Goal: Task Accomplishment & Management: Complete application form

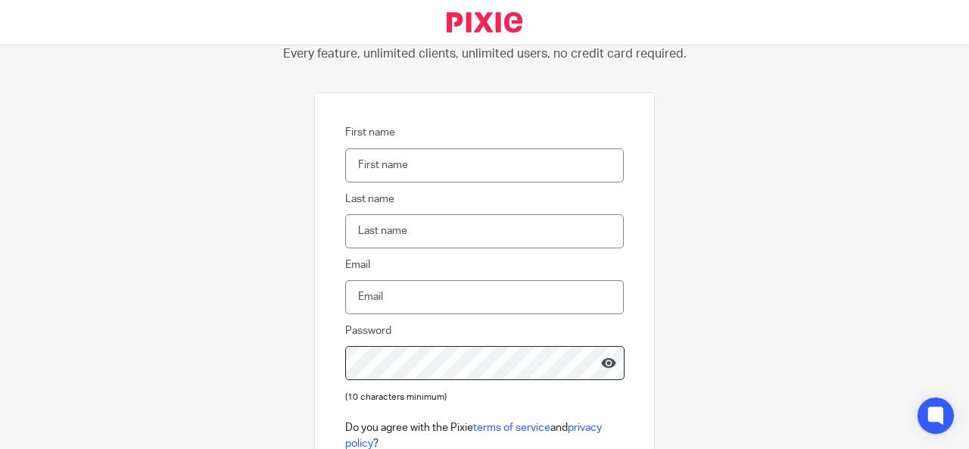
scroll to position [78, 0]
click at [395, 157] on input "First name" at bounding box center [484, 163] width 278 height 34
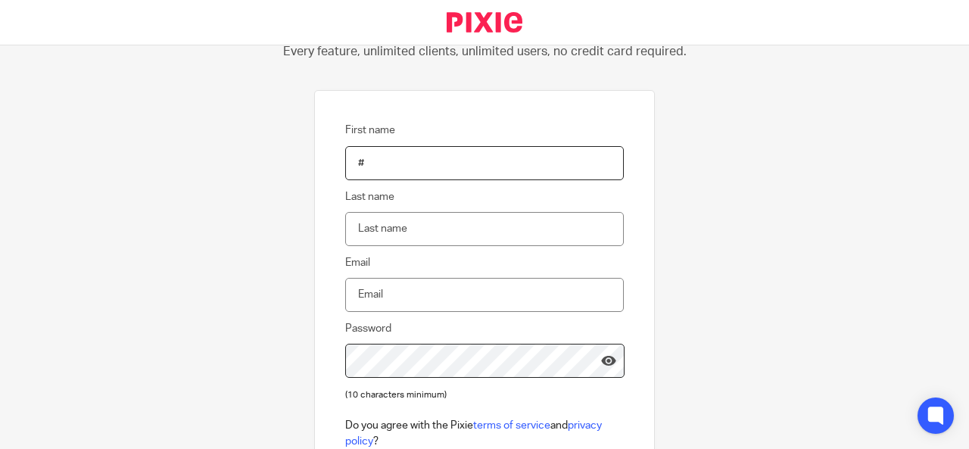
type input "Peter"
type input "Peterf@rfranklin.co.uk"
click at [425, 243] on input "Last name" at bounding box center [484, 229] width 278 height 34
type input "f"
type input "Franklin"
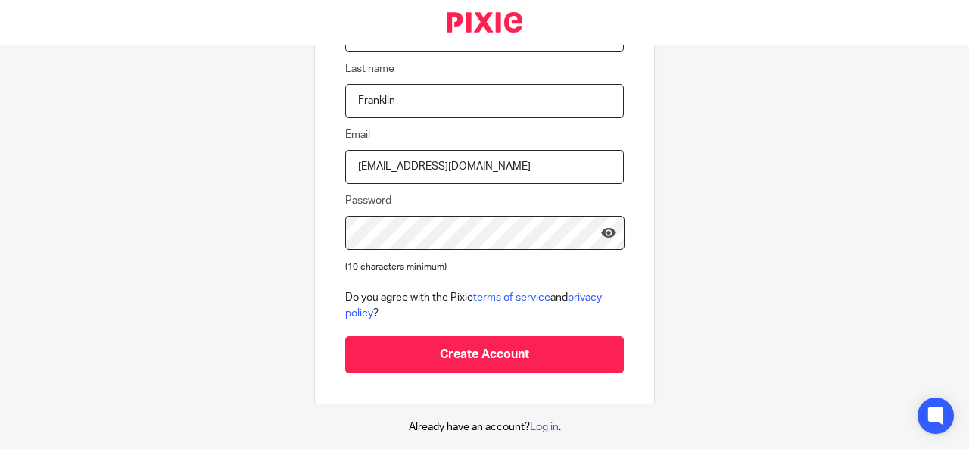
scroll to position [217, 0]
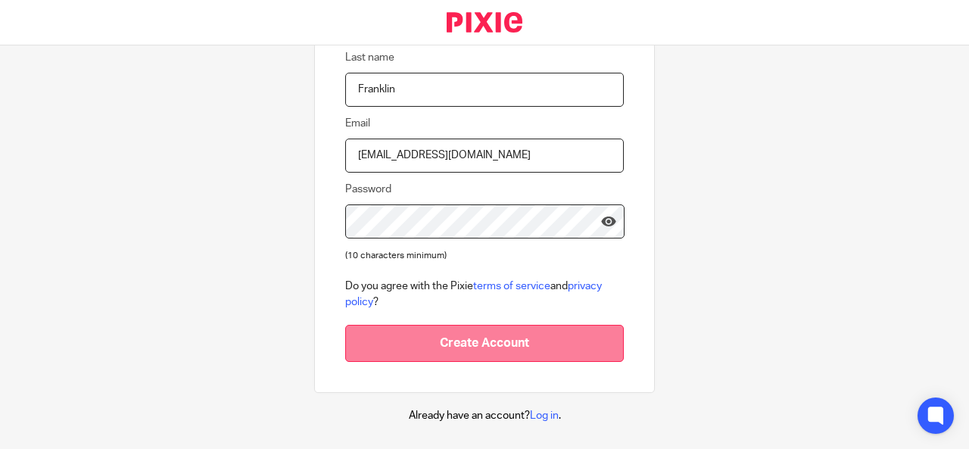
click at [502, 346] on input "Create Account" at bounding box center [484, 343] width 278 height 37
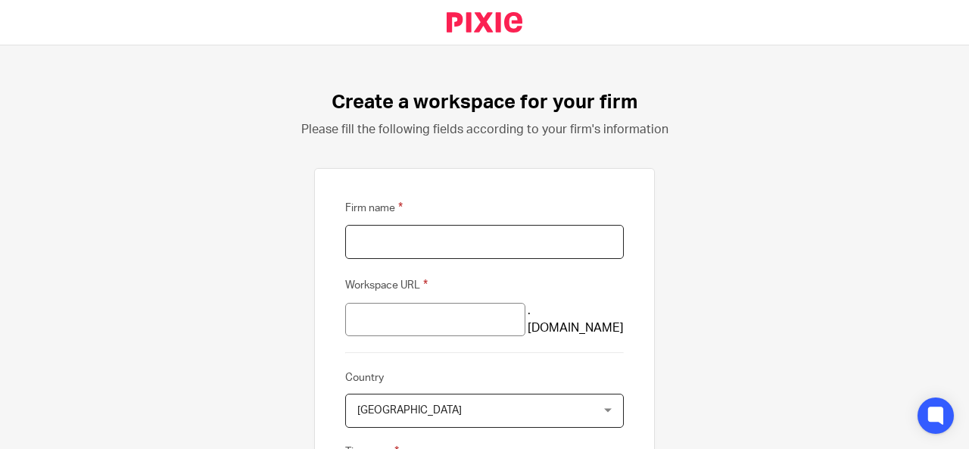
click at [511, 247] on input "Firm name" at bounding box center [484, 242] width 278 height 34
type input "Franklins Accountants"
type input "franklins-accountants"
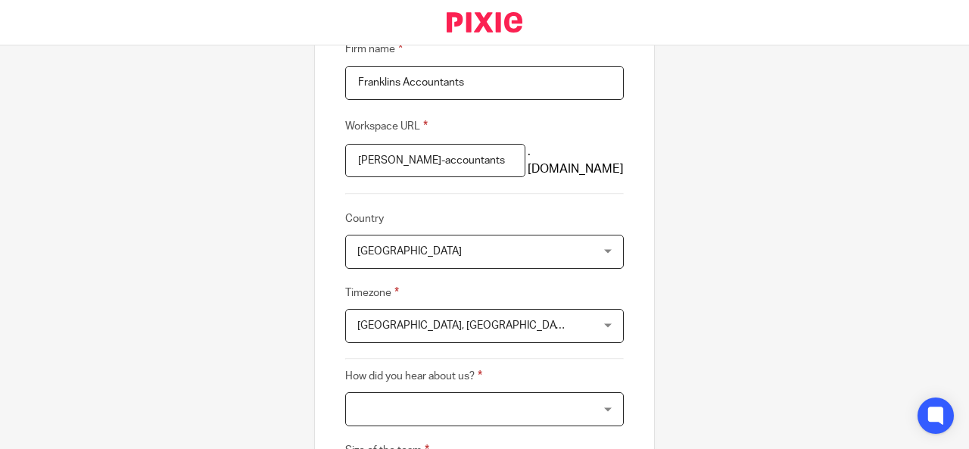
scroll to position [169, 0]
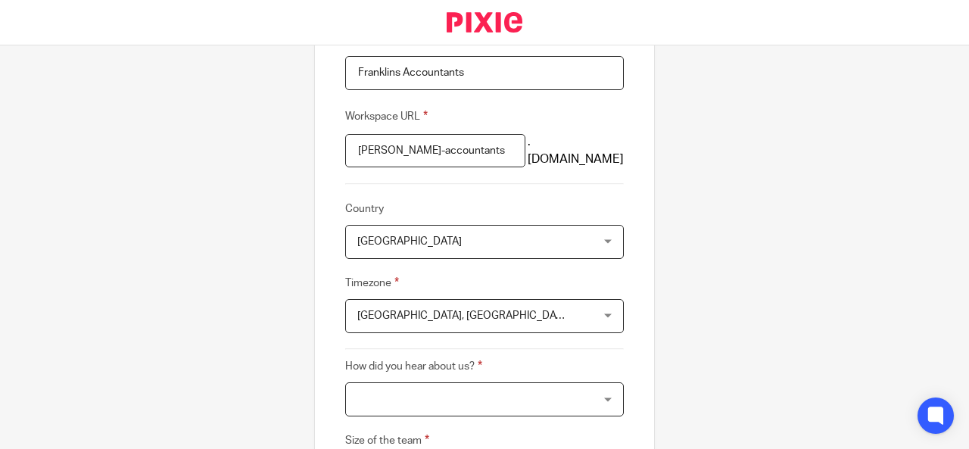
click at [510, 395] on div at bounding box center [484, 399] width 278 height 34
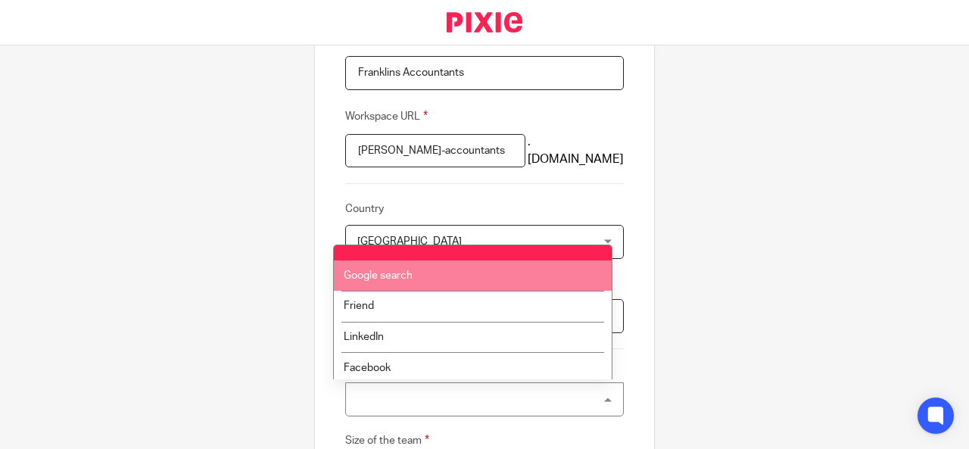
click at [418, 288] on li "Google search" at bounding box center [473, 275] width 278 height 31
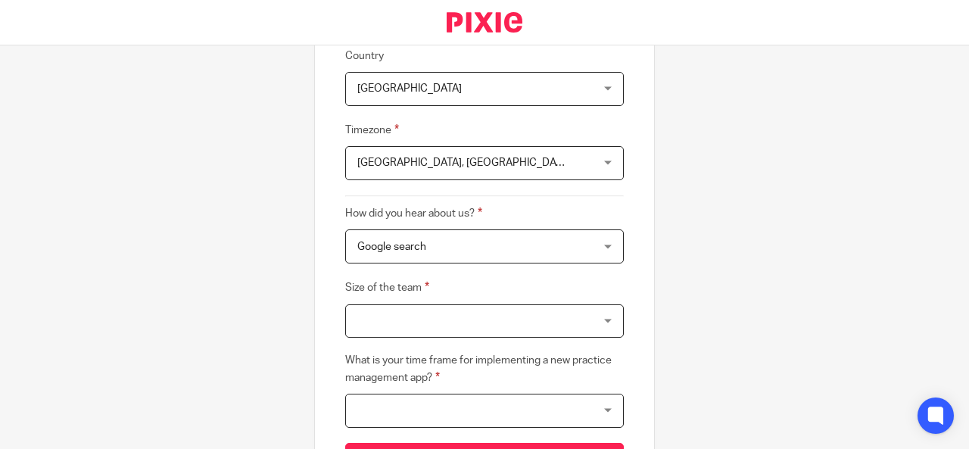
scroll to position [344, 0]
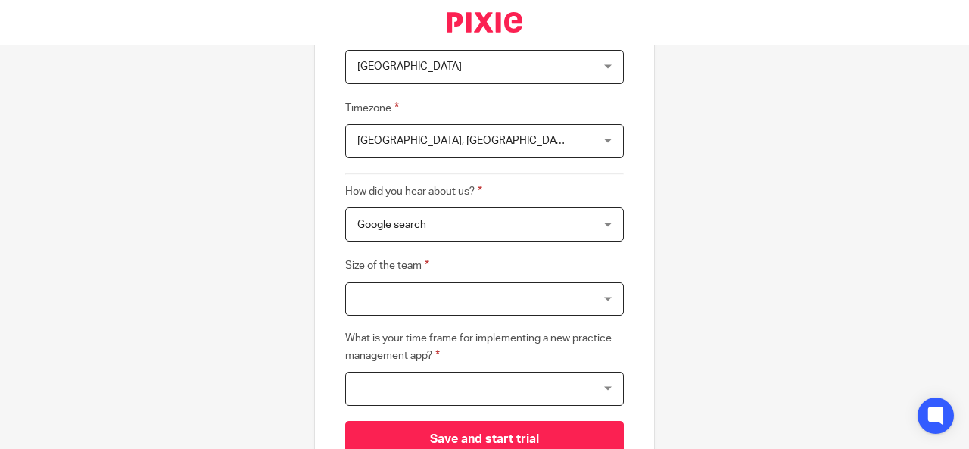
click at [416, 290] on div at bounding box center [484, 299] width 278 height 34
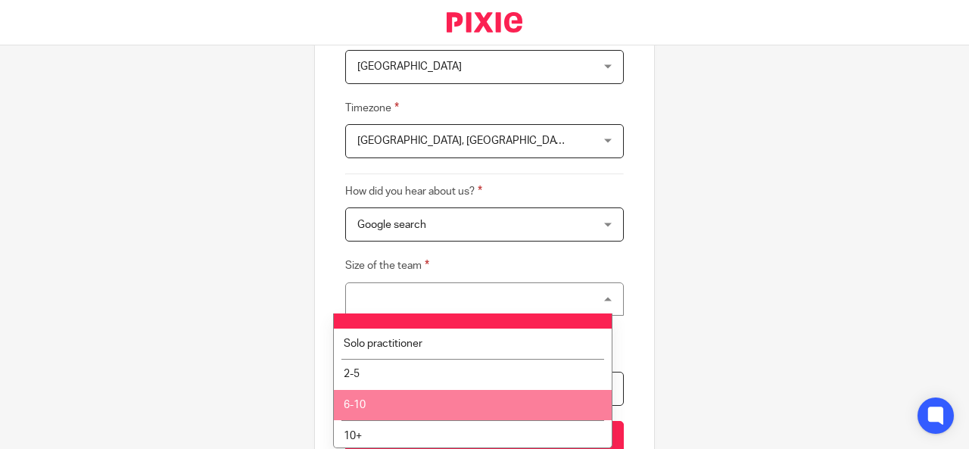
click at [369, 406] on li "6-10" at bounding box center [473, 405] width 278 height 31
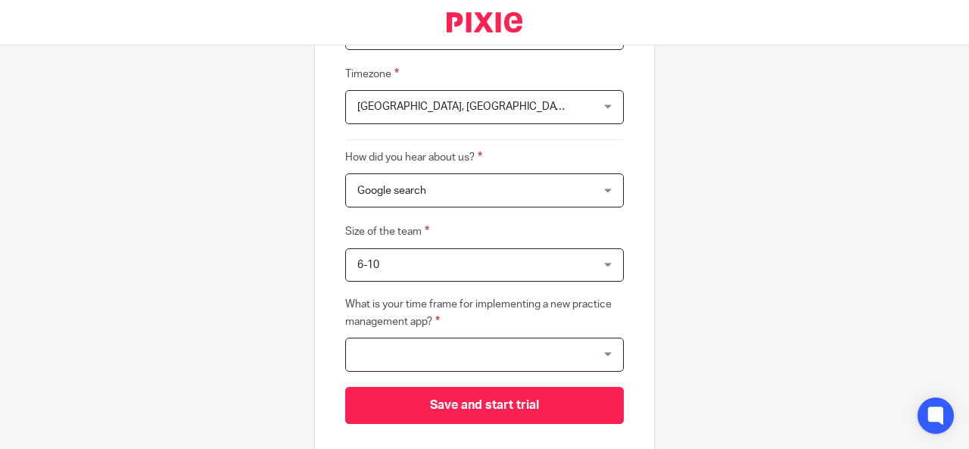
scroll to position [380, 0]
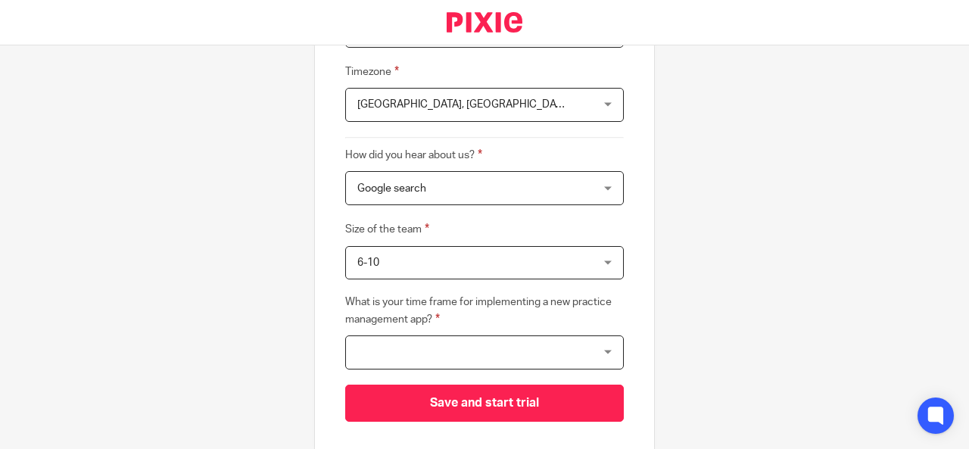
click at [431, 358] on div at bounding box center [484, 352] width 278 height 34
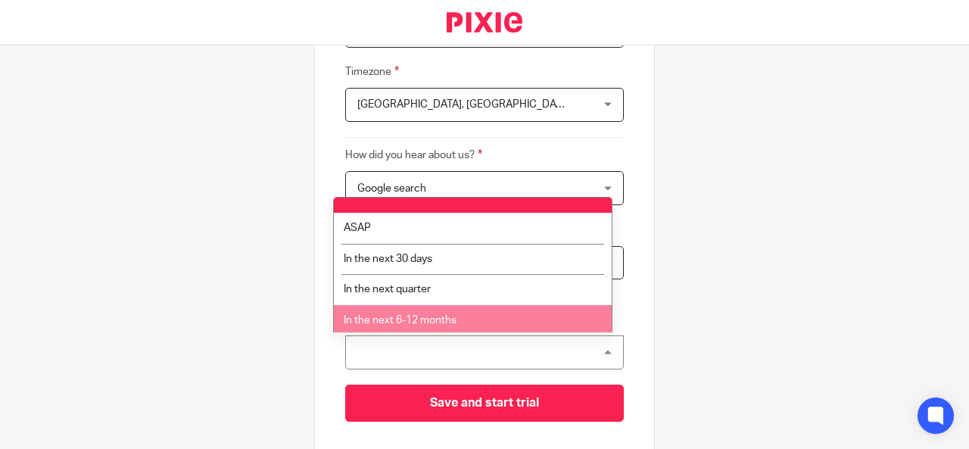
click at [403, 323] on span "In the next 6-12 months" at bounding box center [400, 320] width 113 height 11
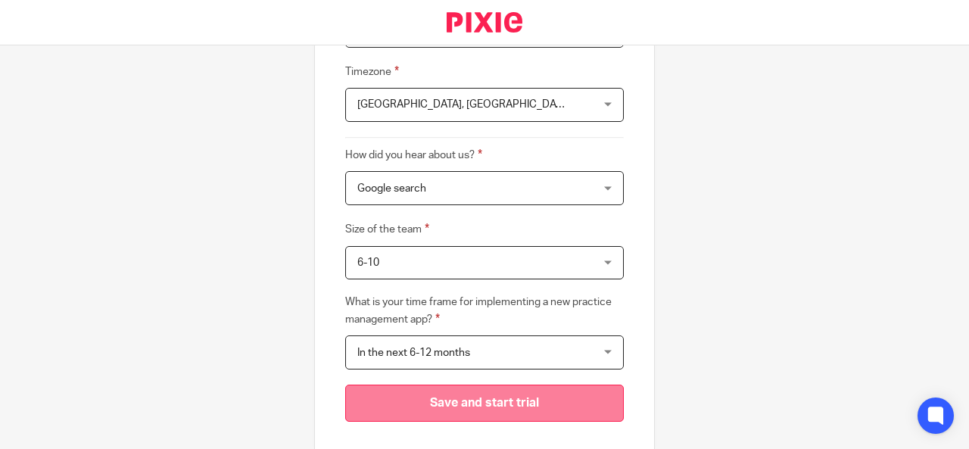
click at [409, 386] on input "Save and start trial" at bounding box center [484, 402] width 278 height 37
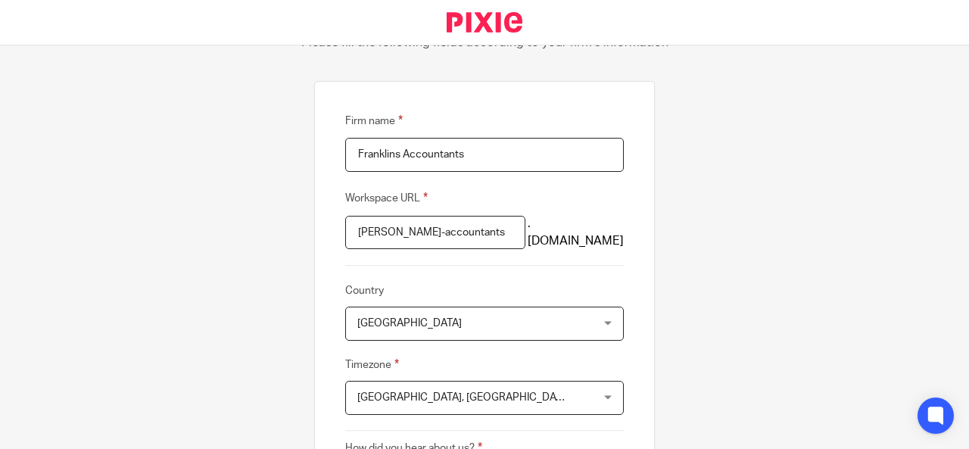
scroll to position [0, 0]
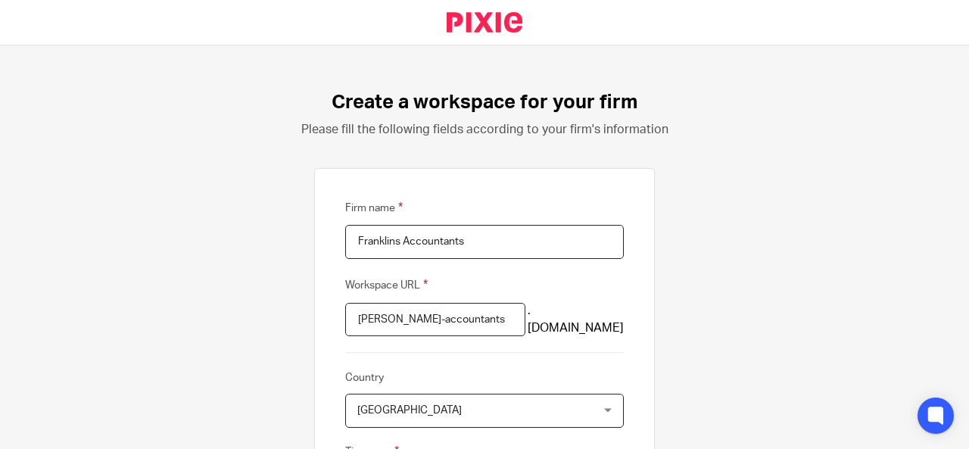
click at [823, 135] on div "Create a workspace for your firm Please fill the following fields according to …" at bounding box center [484, 246] width 969 height 403
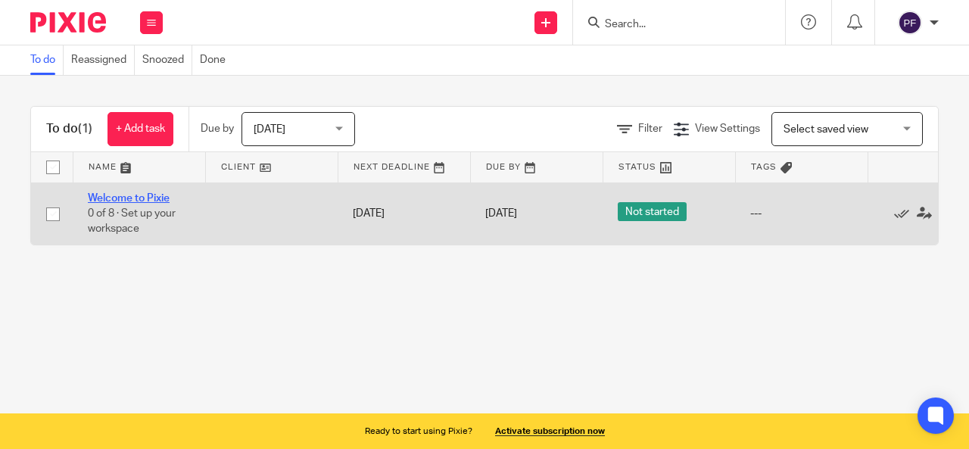
click at [130, 196] on link "Welcome to Pixie" at bounding box center [129, 198] width 82 height 11
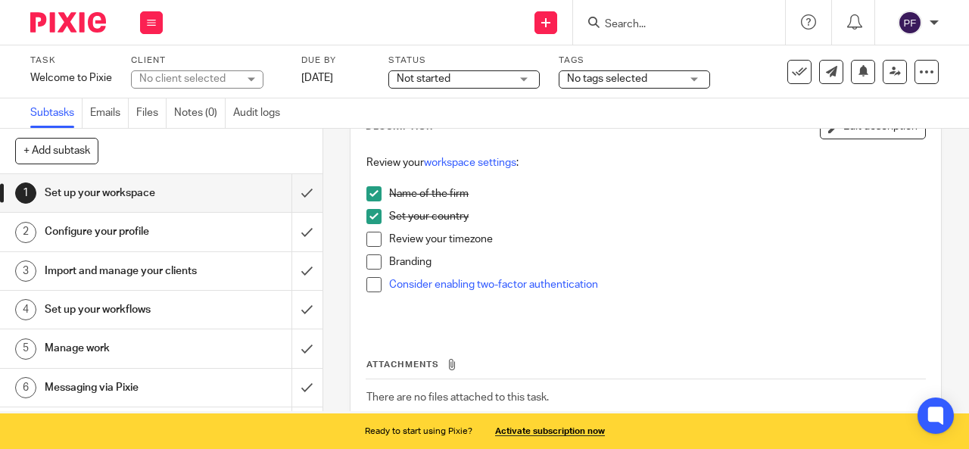
scroll to position [110, 0]
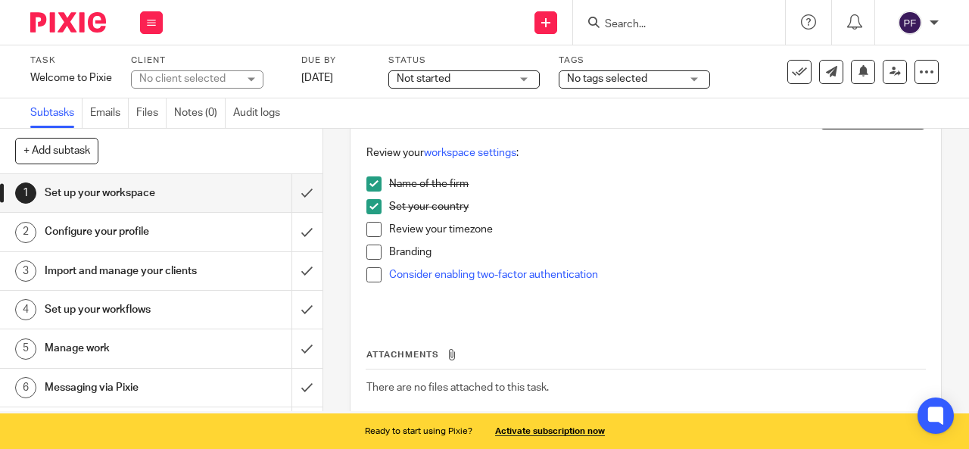
click at [416, 231] on p "Review your timezone" at bounding box center [657, 229] width 536 height 15
click at [374, 234] on span at bounding box center [373, 229] width 15 height 15
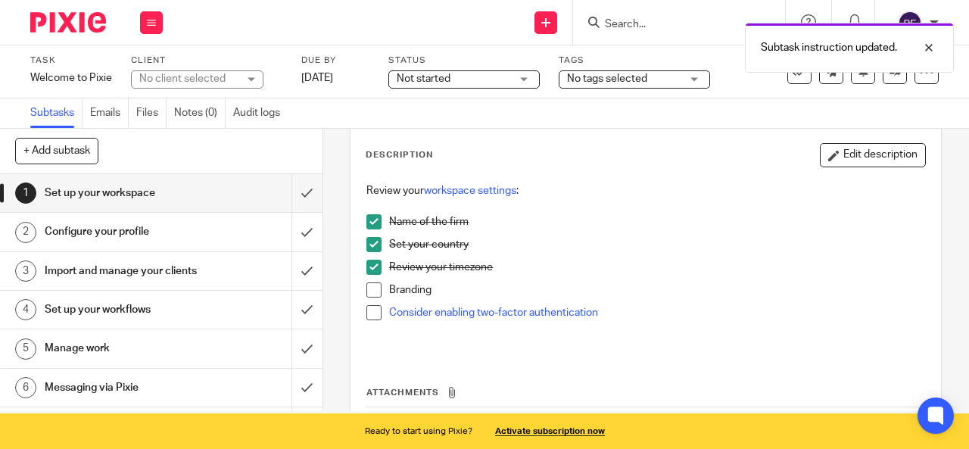
scroll to position [0, 0]
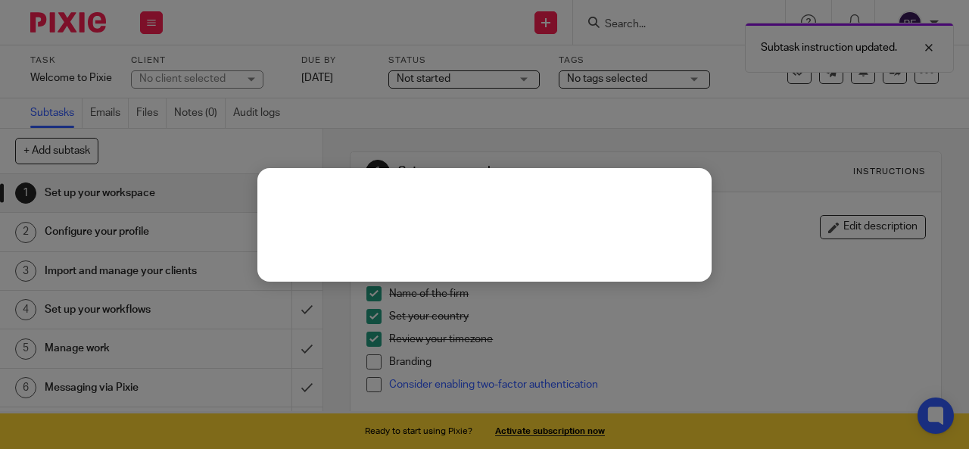
click at [103, 243] on body "Work Email Clients Team Reports Settings Work Email Clients Team Reports Settin…" at bounding box center [484, 224] width 969 height 449
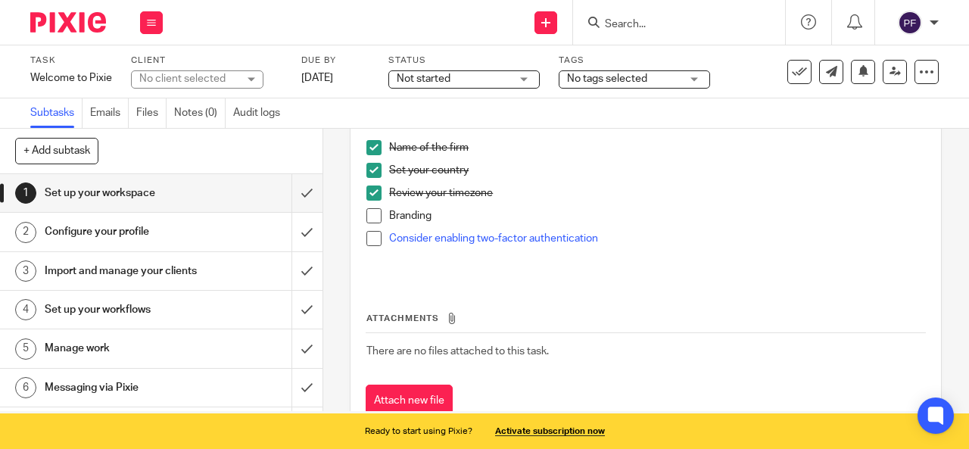
scroll to position [197, 0]
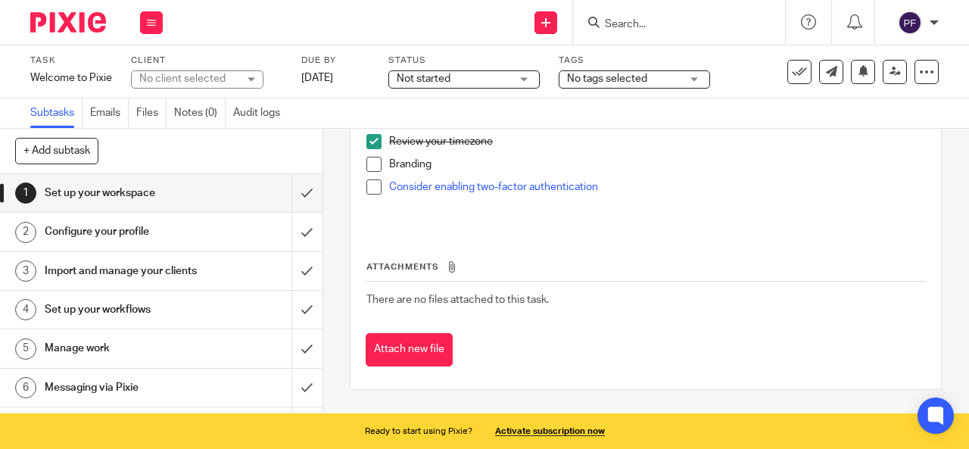
click at [117, 281] on h1 "Import and manage your clients" at bounding box center [122, 271] width 154 height 23
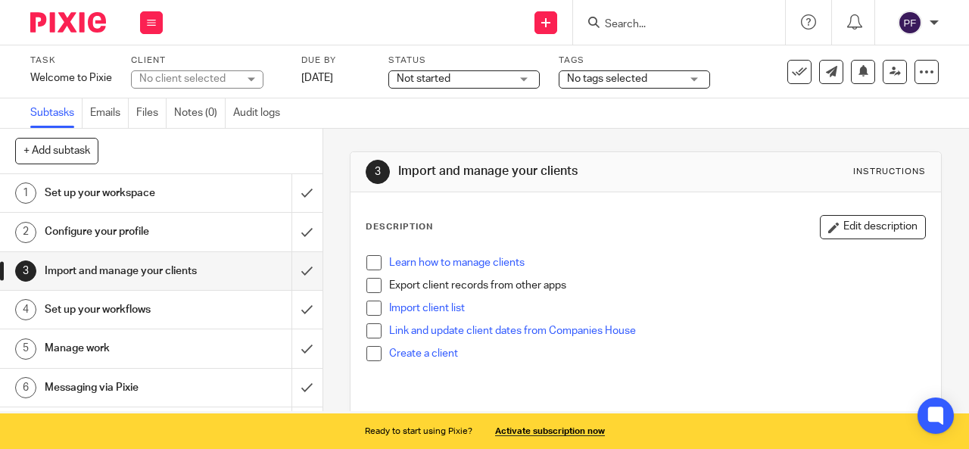
scroll to position [5, 0]
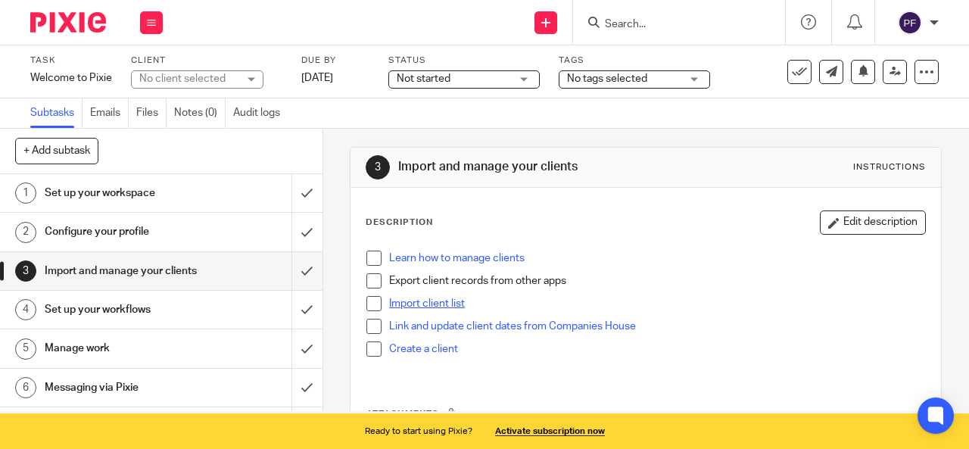
click at [412, 303] on link "Import client list" at bounding box center [427, 303] width 76 height 11
click at [403, 257] on link "Learn how to manage clients" at bounding box center [456, 258] width 135 height 11
click at [372, 265] on li "Learn how to manage clients" at bounding box center [645, 261] width 558 height 23
click at [371, 258] on span at bounding box center [373, 257] width 15 height 15
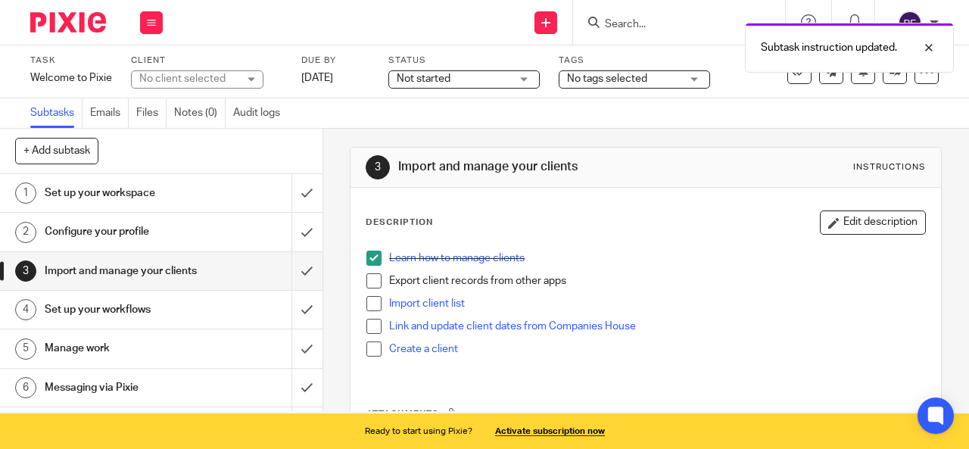
click at [371, 258] on span at bounding box center [373, 257] width 15 height 15
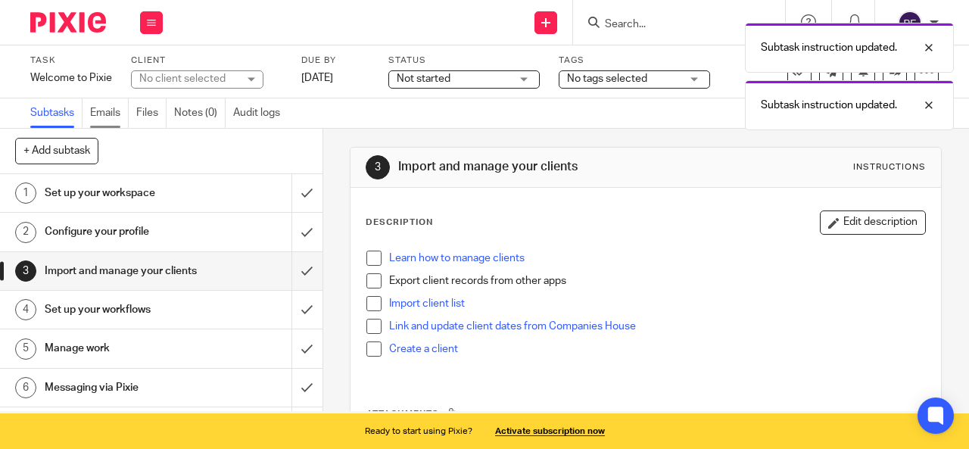
click at [104, 113] on link "Emails" at bounding box center [109, 113] width 39 height 30
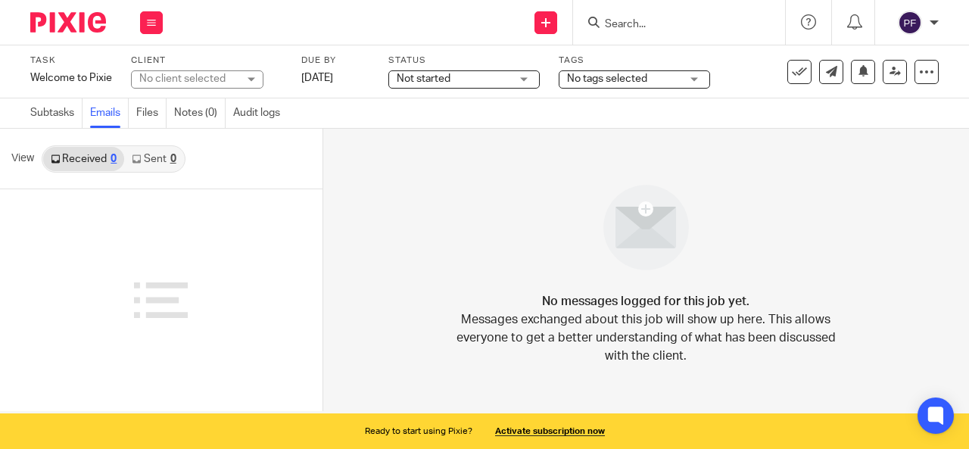
click at [145, 111] on link "Files" at bounding box center [151, 113] width 30 height 30
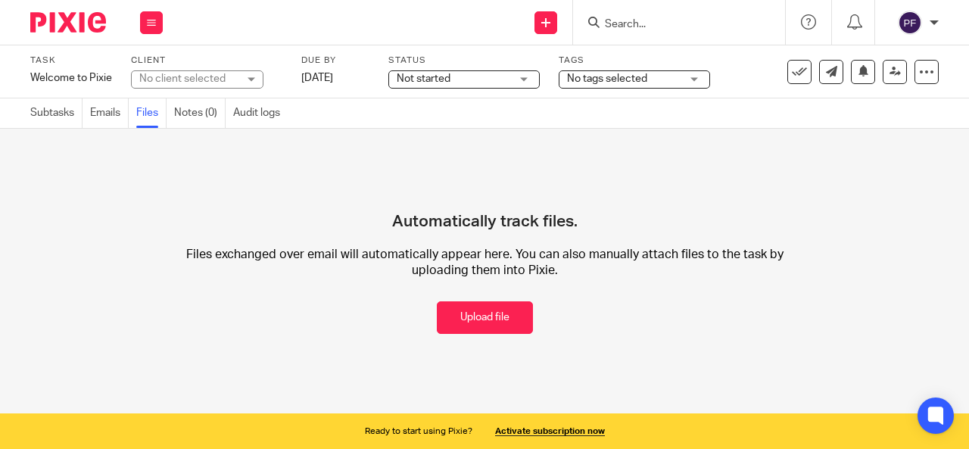
click at [171, 80] on div "No client selected" at bounding box center [188, 78] width 98 height 15
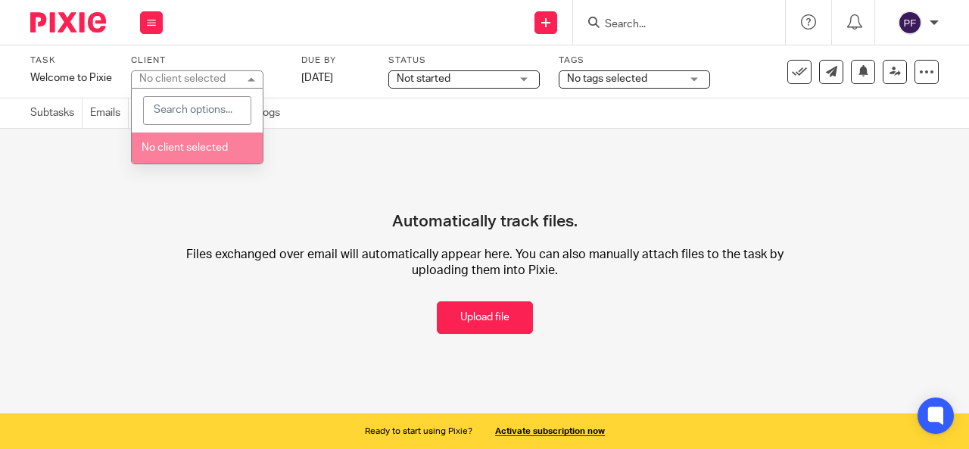
click at [176, 142] on span "No client selected" at bounding box center [184, 147] width 86 height 11
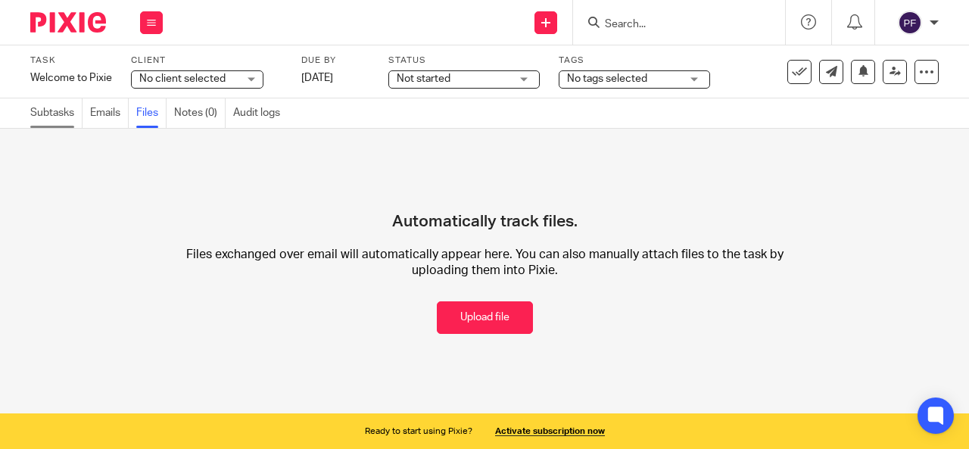
click at [56, 117] on link "Subtasks" at bounding box center [56, 113] width 52 height 30
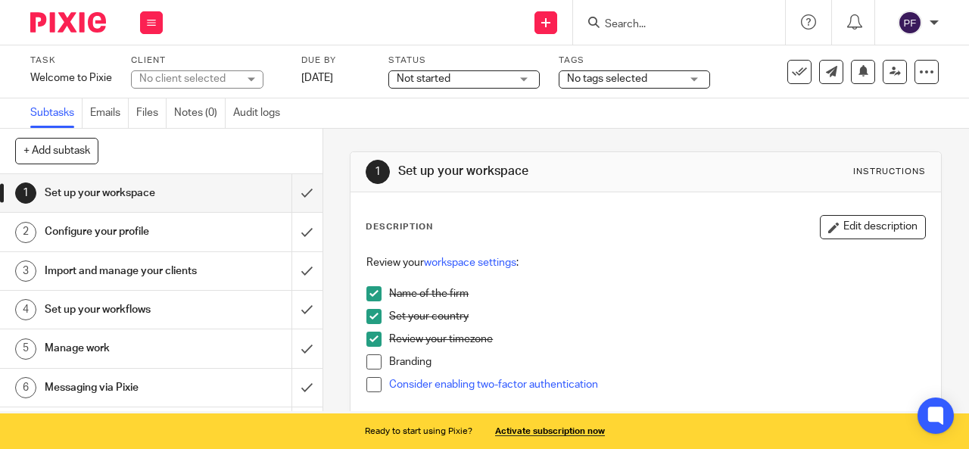
click at [154, 29] on button at bounding box center [151, 22] width 23 height 23
click at [150, 118] on link "Clients" at bounding box center [147, 115] width 33 height 11
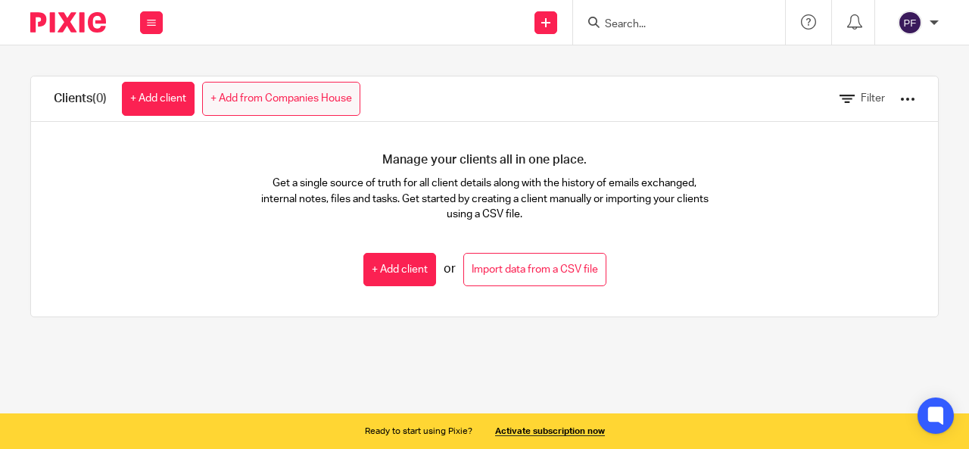
click at [246, 98] on link "+ Add from Companies House" at bounding box center [281, 99] width 158 height 34
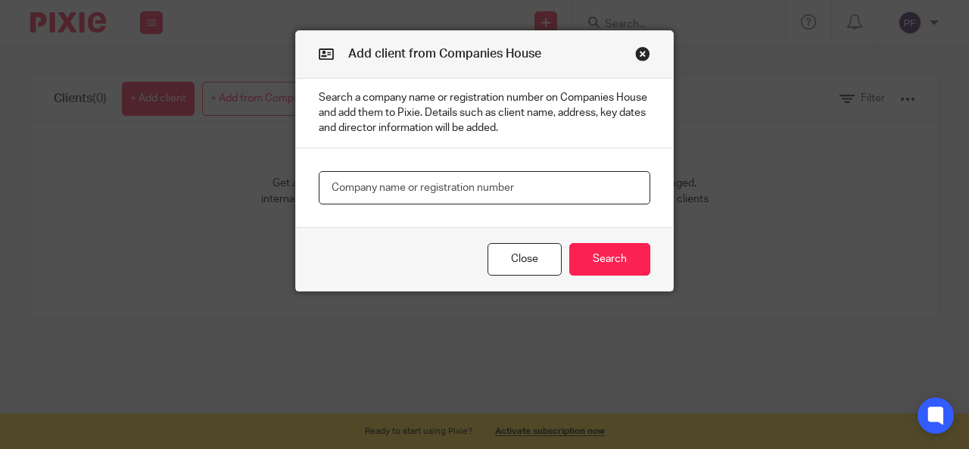
click at [368, 186] on input "text" at bounding box center [484, 188] width 331 height 34
type input "metric engineering"
click at [644, 265] on button "Search" at bounding box center [609, 259] width 81 height 33
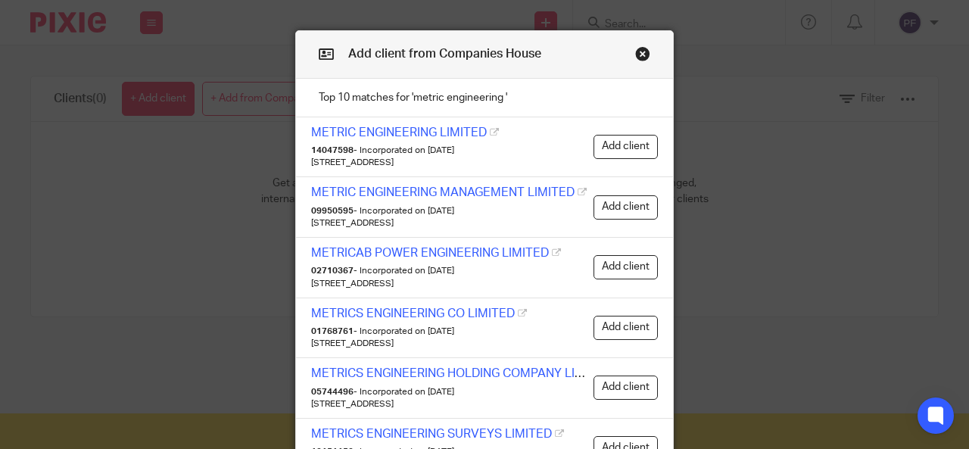
click at [446, 189] on link "METRIC ENGINEERING MANAGEMENT LIMITED" at bounding box center [442, 192] width 263 height 12
click at [613, 199] on button "Add client" at bounding box center [625, 207] width 64 height 24
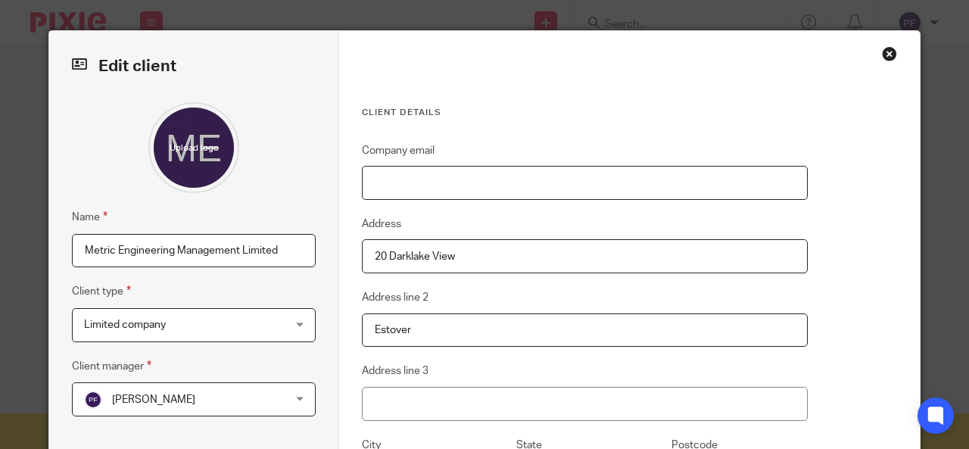
click at [400, 173] on input "Company email" at bounding box center [585, 183] width 446 height 34
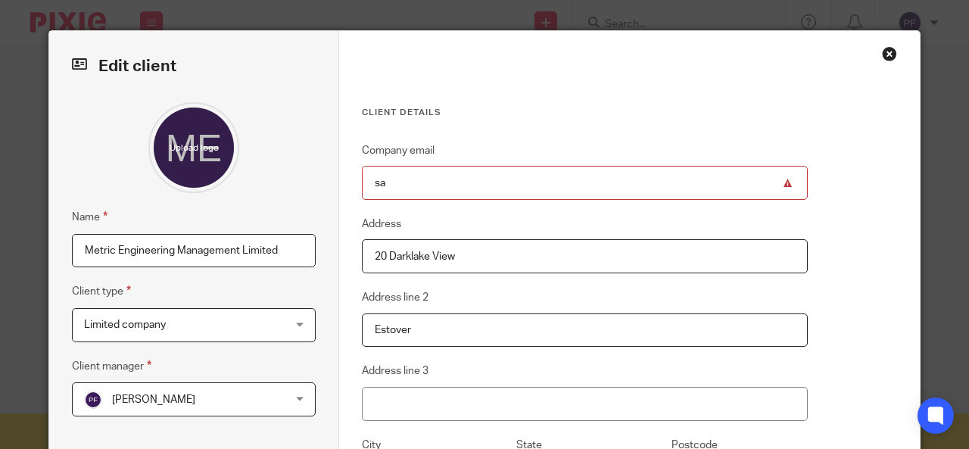
type input "s"
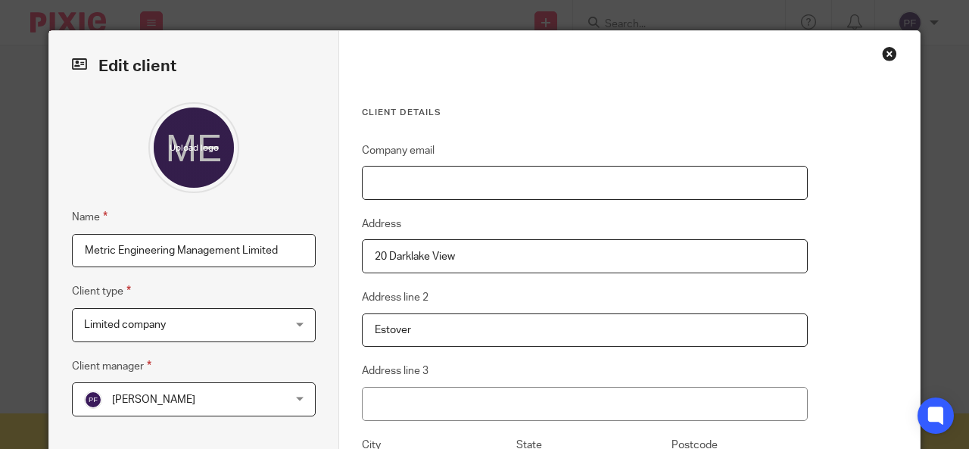
paste input "sarah@metric-engineering.co.uk"
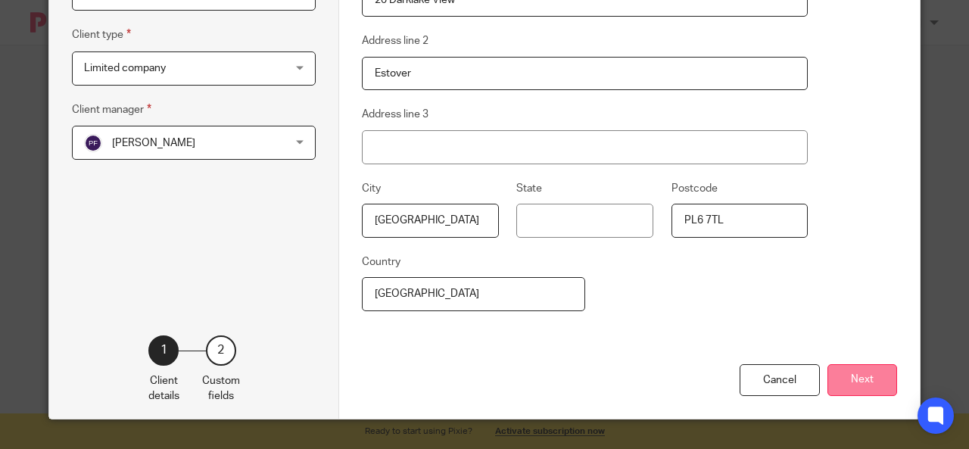
type input "sarah@metric-engineering.co.uk"
click at [848, 378] on button "Next" at bounding box center [862, 380] width 70 height 33
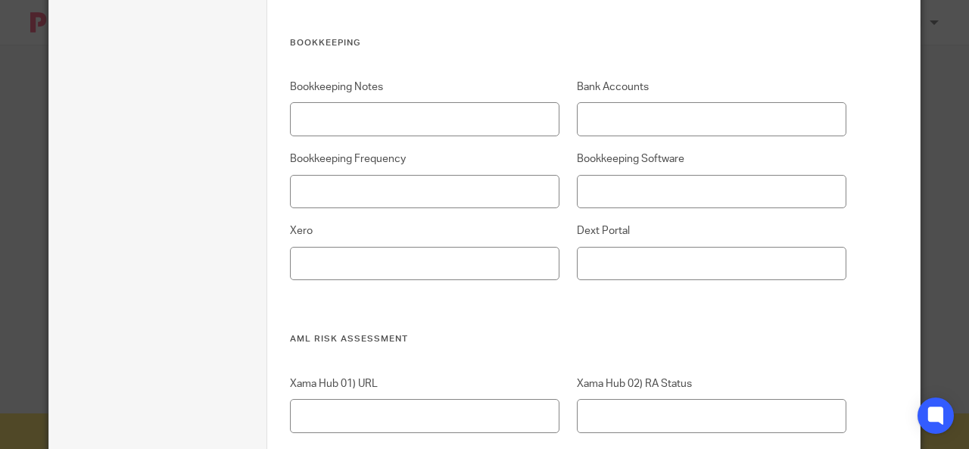
scroll to position [1429, 0]
click at [627, 199] on input "Bookkeeping Software" at bounding box center [711, 190] width 269 height 34
click at [439, 270] on input "Xero" at bounding box center [424, 261] width 269 height 34
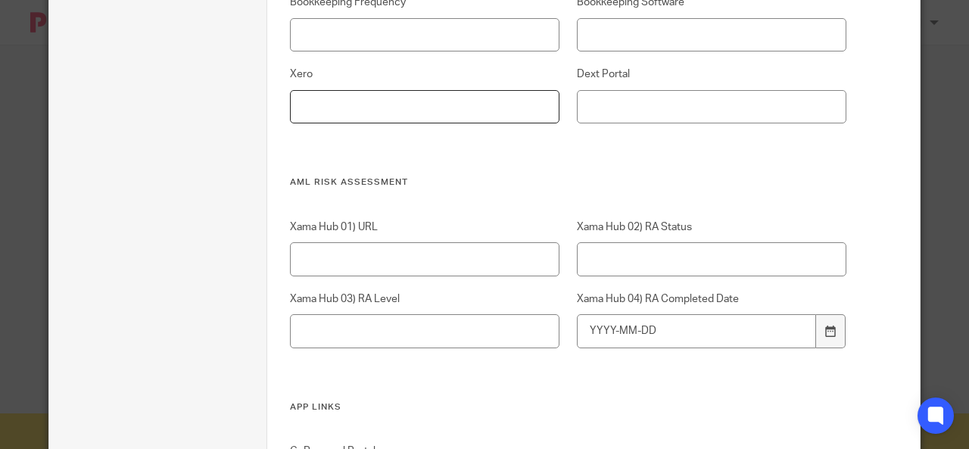
scroll to position [1587, 0]
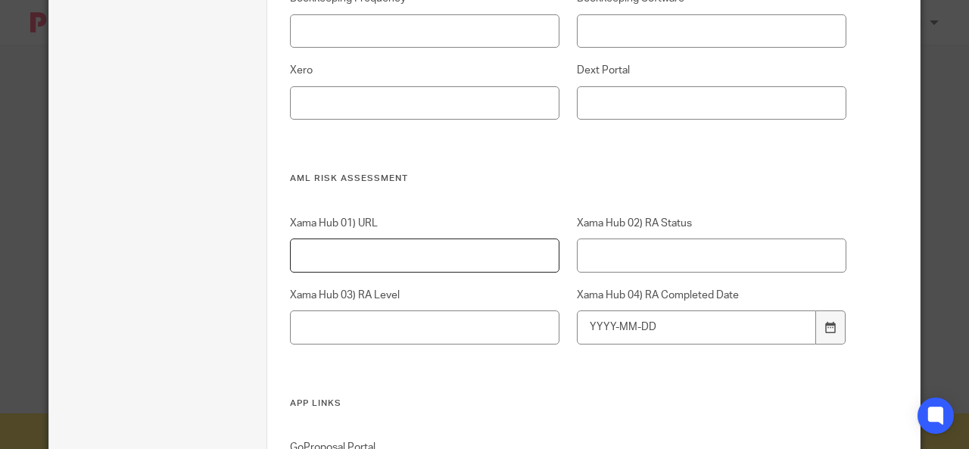
click at [406, 249] on input "Xama Hub 01) URL" at bounding box center [424, 255] width 269 height 34
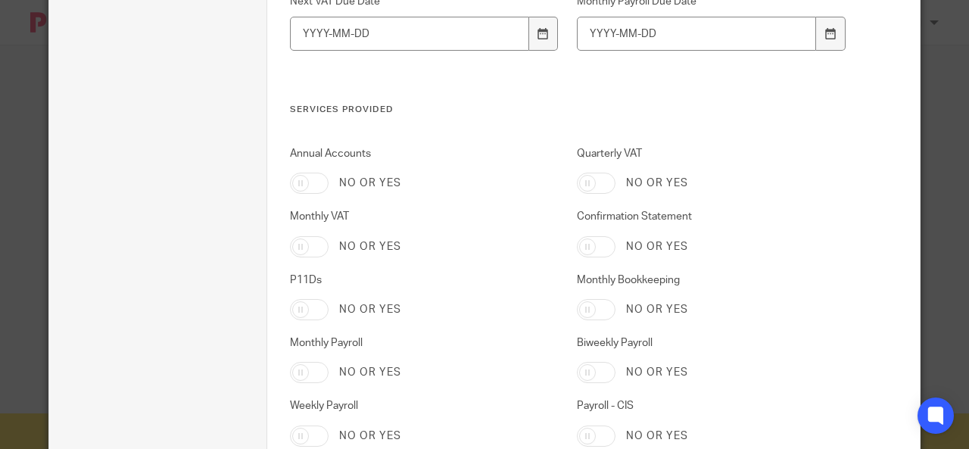
scroll to position [2249, 0]
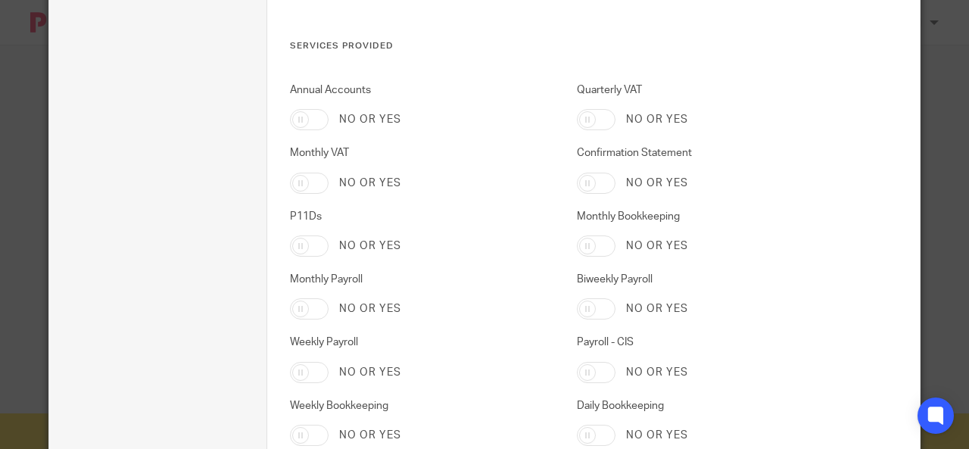
click at [304, 109] on input "Annual Accounts" at bounding box center [309, 119] width 39 height 21
checkbox input "true"
click at [304, 310] on input "Monthly Payroll" at bounding box center [309, 308] width 39 height 21
checkbox input "true"
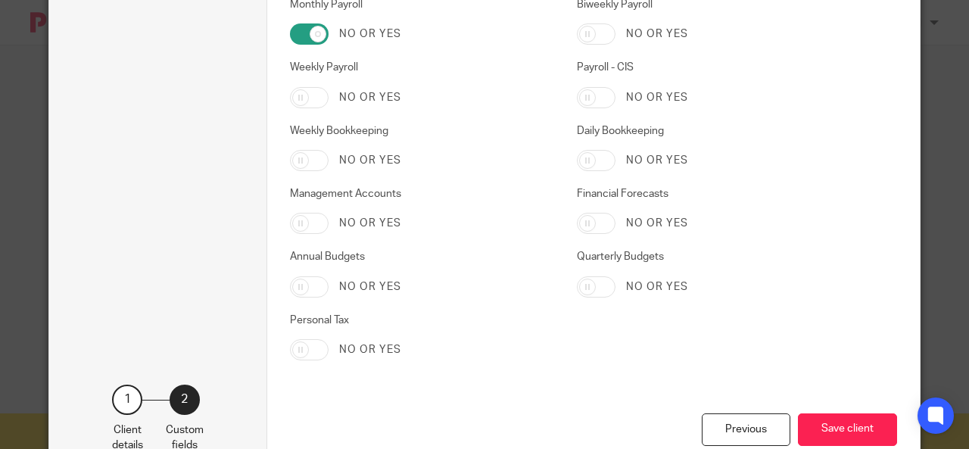
scroll to position [2526, 0]
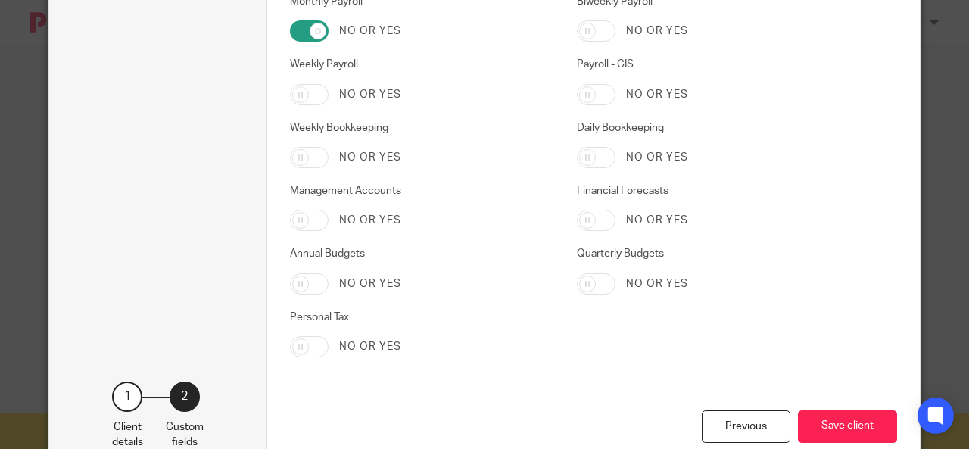
click at [300, 341] on input "Personal Tax" at bounding box center [309, 346] width 39 height 21
checkbox input "true"
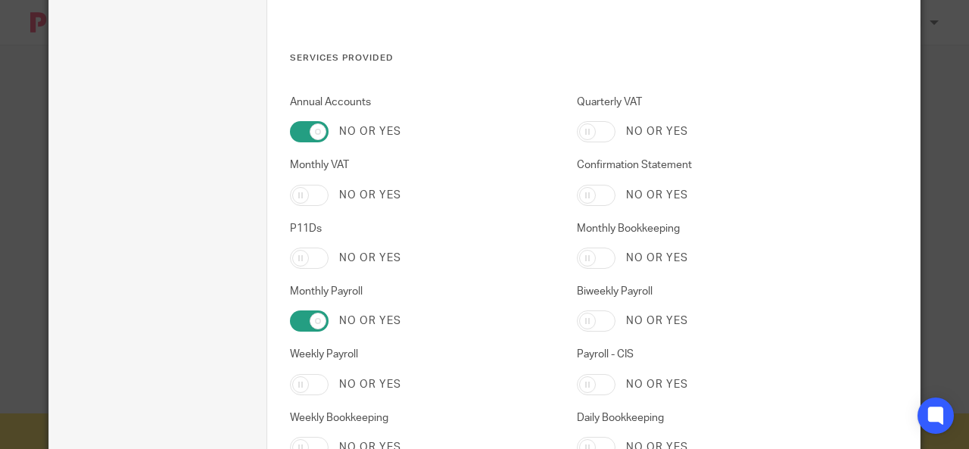
scroll to position [2183, 0]
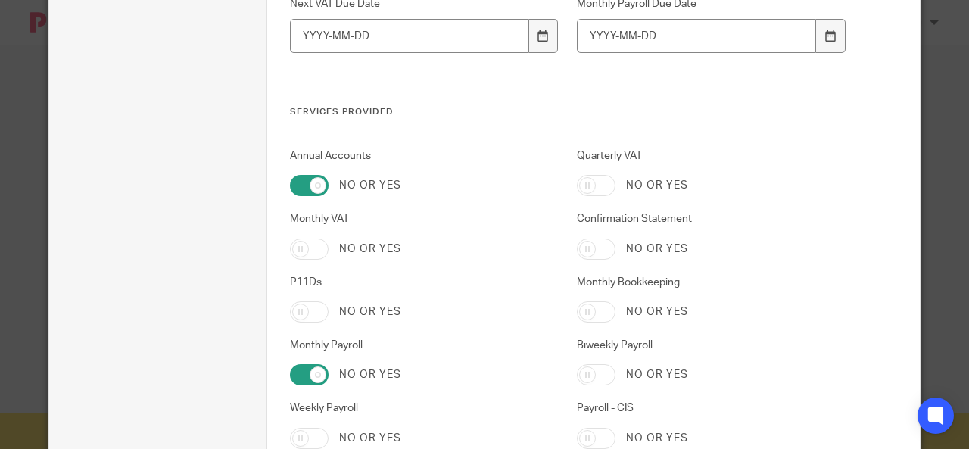
click at [599, 247] on input "Confirmation Statement" at bounding box center [596, 248] width 39 height 21
checkbox input "true"
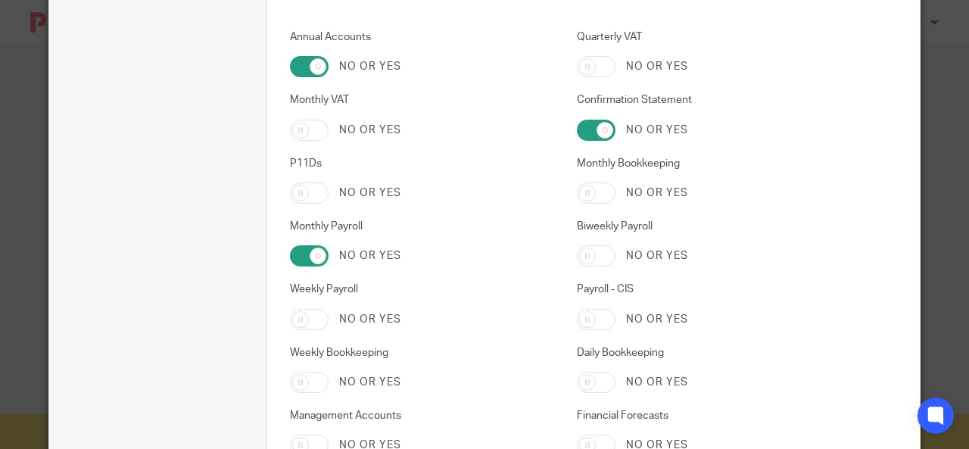
scroll to position [2573, 0]
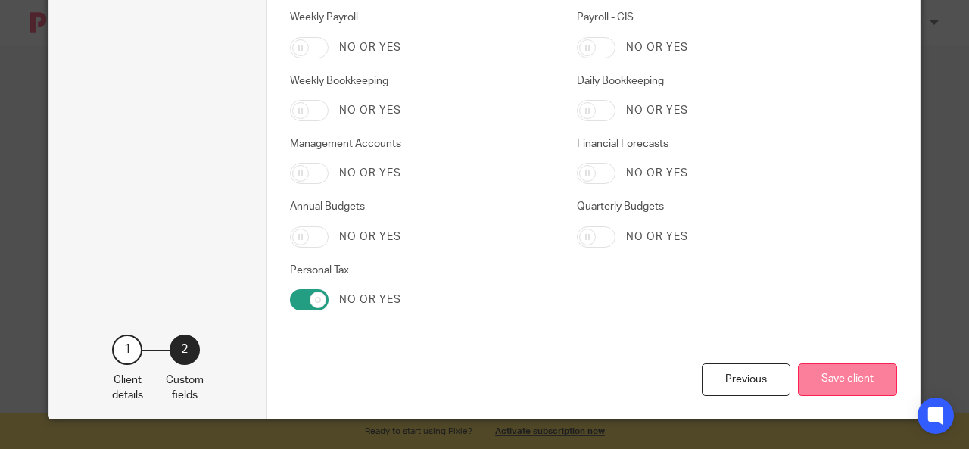
click at [846, 387] on button "Save client" at bounding box center [847, 379] width 99 height 33
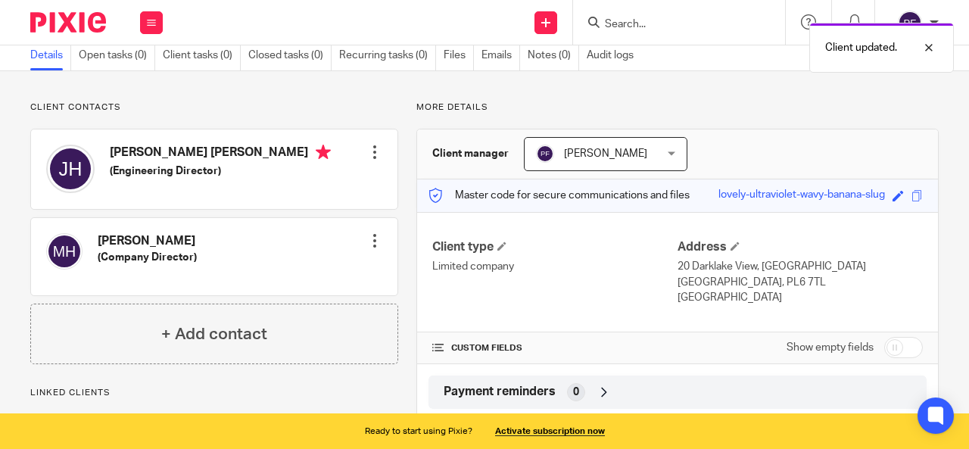
scroll to position [61, 0]
click at [614, 156] on span "[PERSON_NAME]" at bounding box center [605, 153] width 83 height 11
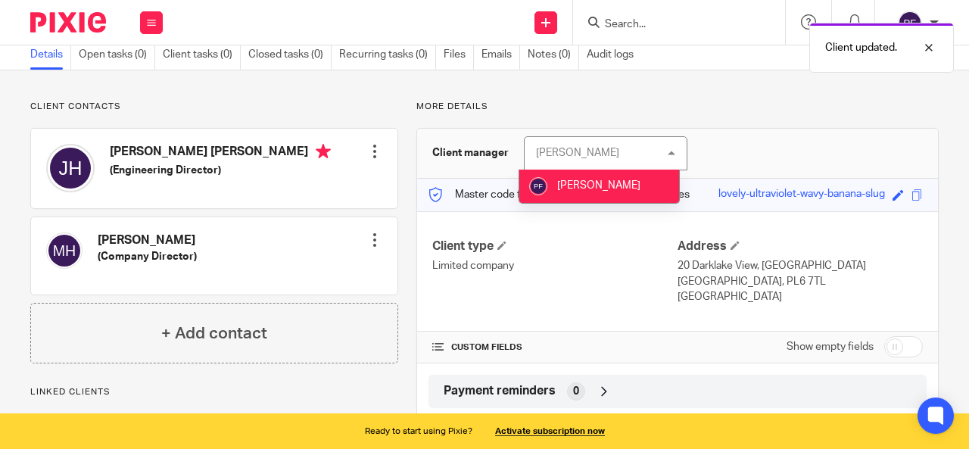
click at [614, 156] on div "[PERSON_NAME] [PERSON_NAME]" at bounding box center [605, 153] width 163 height 34
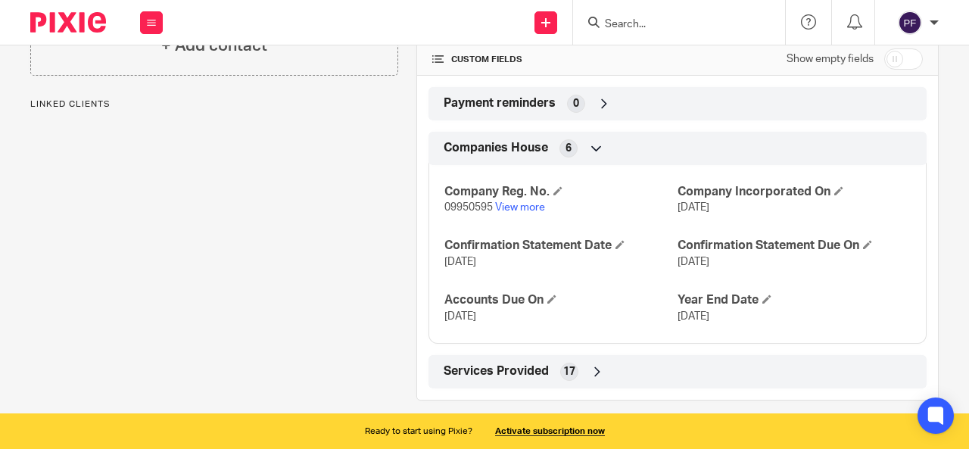
scroll to position [365, 0]
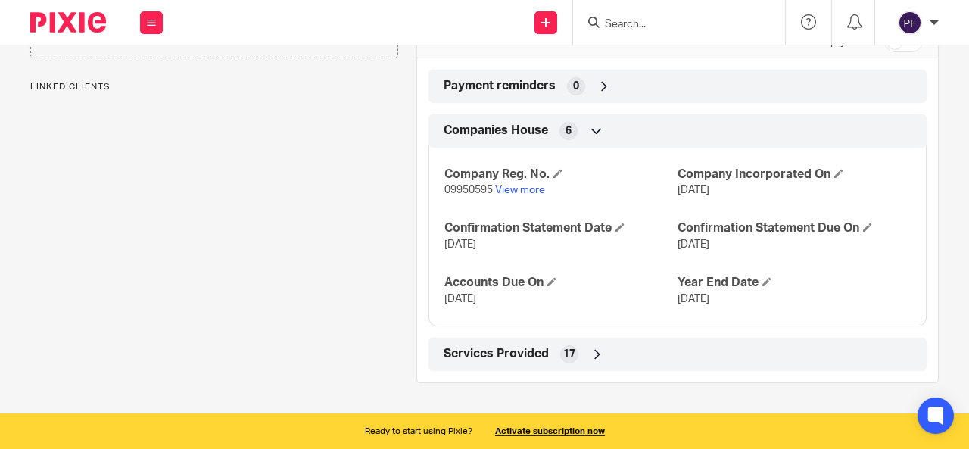
click at [493, 346] on span "Services Provided" at bounding box center [495, 354] width 105 height 16
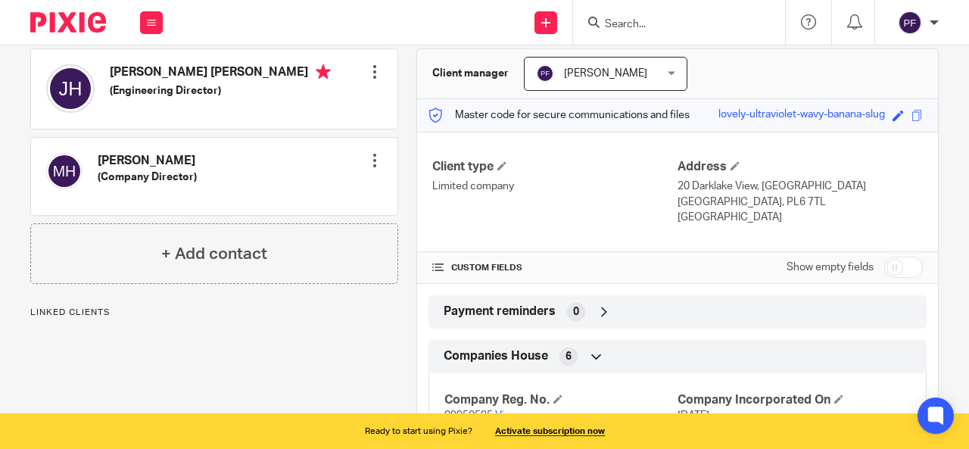
scroll to position [0, 0]
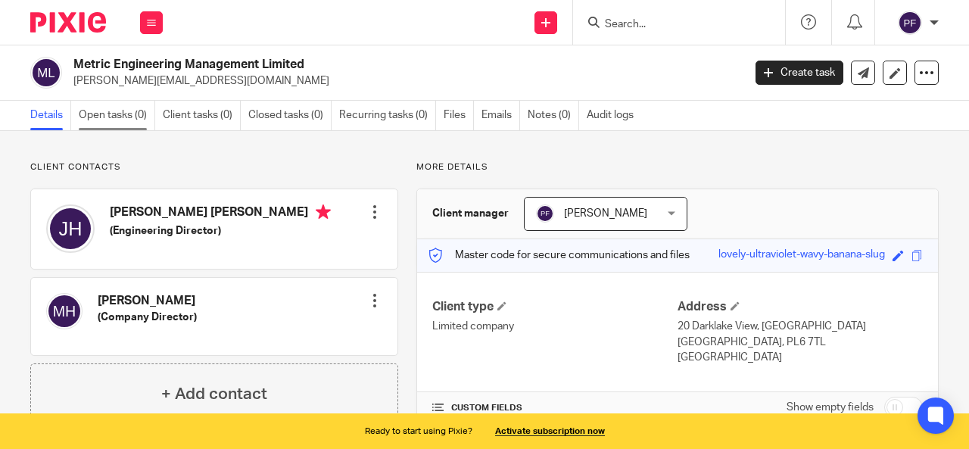
click at [117, 111] on link "Open tasks (0)" at bounding box center [117, 116] width 76 height 30
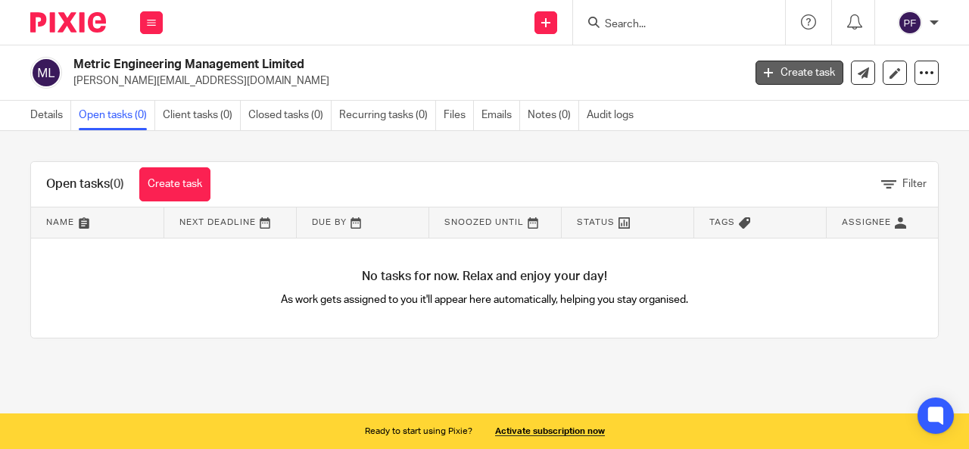
click at [793, 79] on link "Create task" at bounding box center [799, 73] width 88 height 24
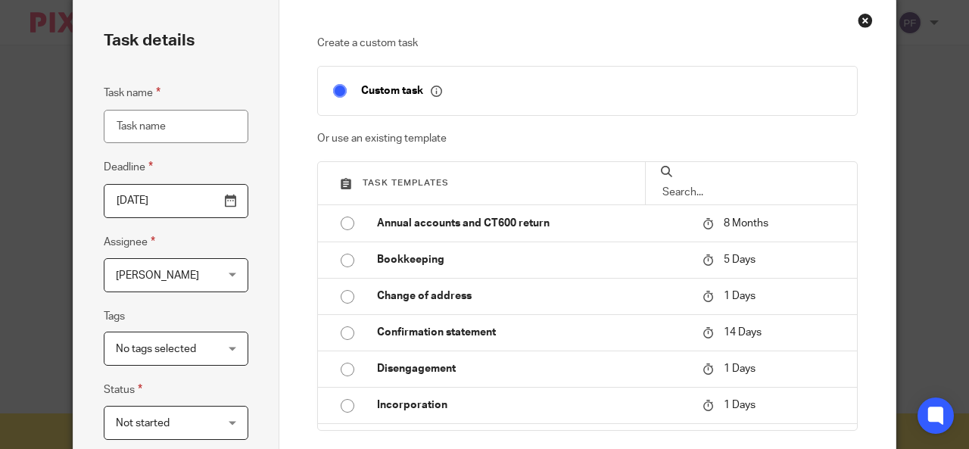
scroll to position [30, 0]
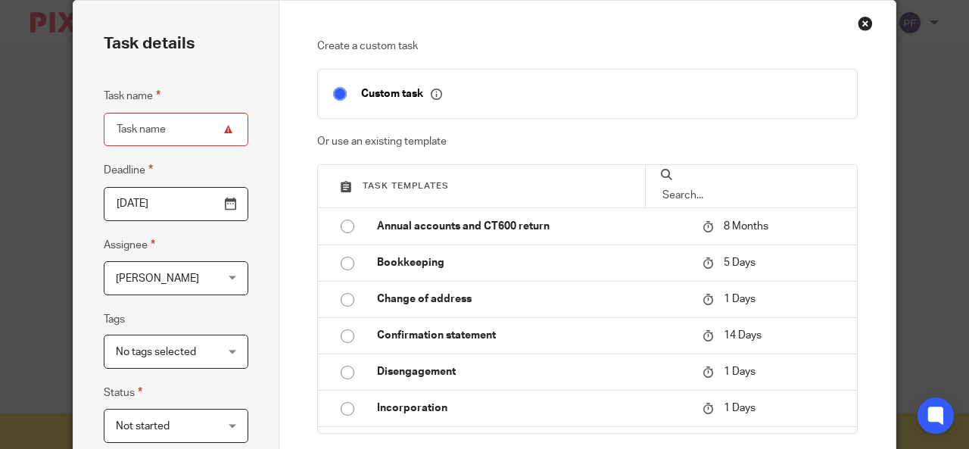
click at [336, 95] on input "checkbox" at bounding box center [339, 93] width 29 height 29
checkbox input "true"
click at [182, 138] on input "Task name" at bounding box center [176, 130] width 145 height 34
type input "Client Meeting"
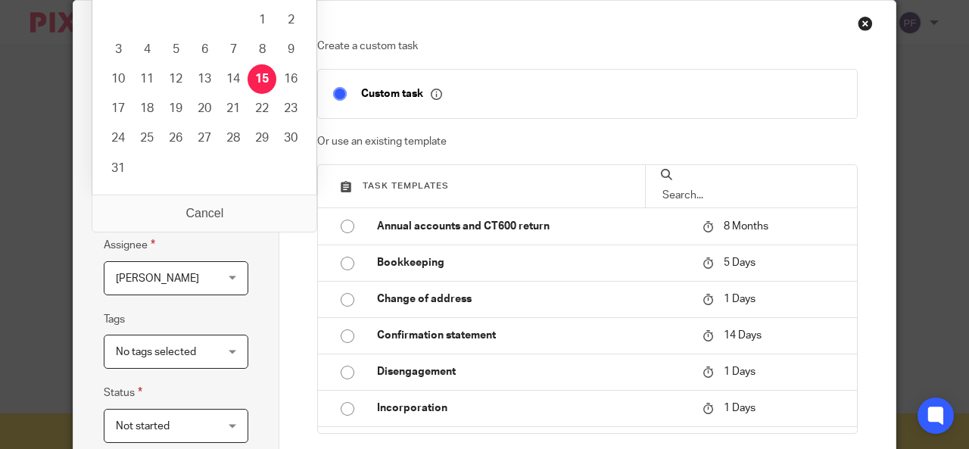
click at [176, 208] on input "2025-08-15" at bounding box center [176, 204] width 145 height 34
type input "2025-08-19"
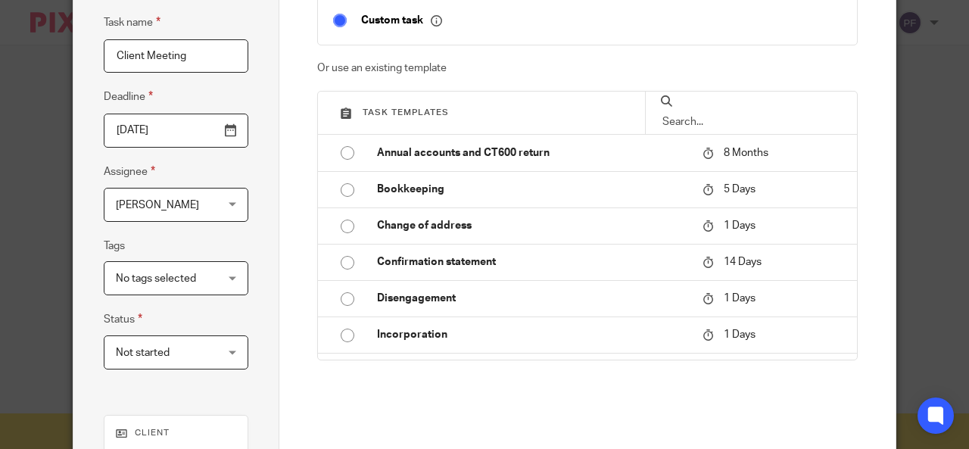
scroll to position [118, 0]
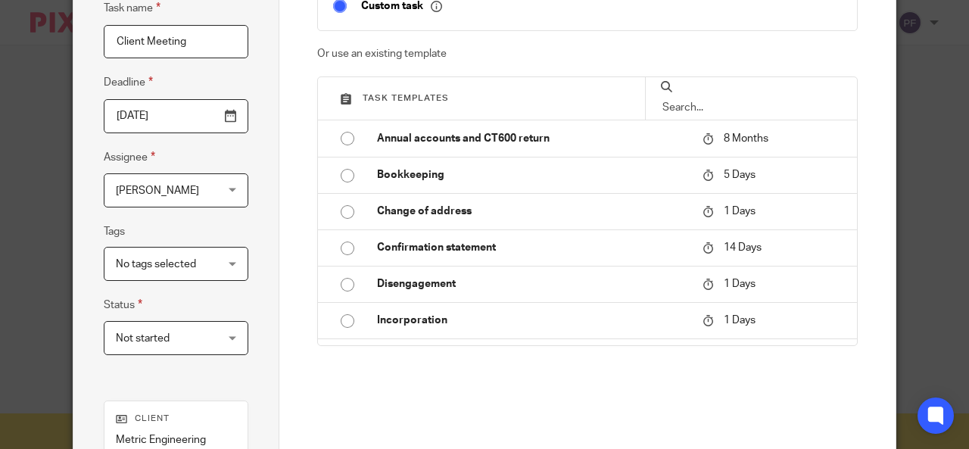
click at [171, 268] on span "No tags selected" at bounding box center [156, 264] width 80 height 11
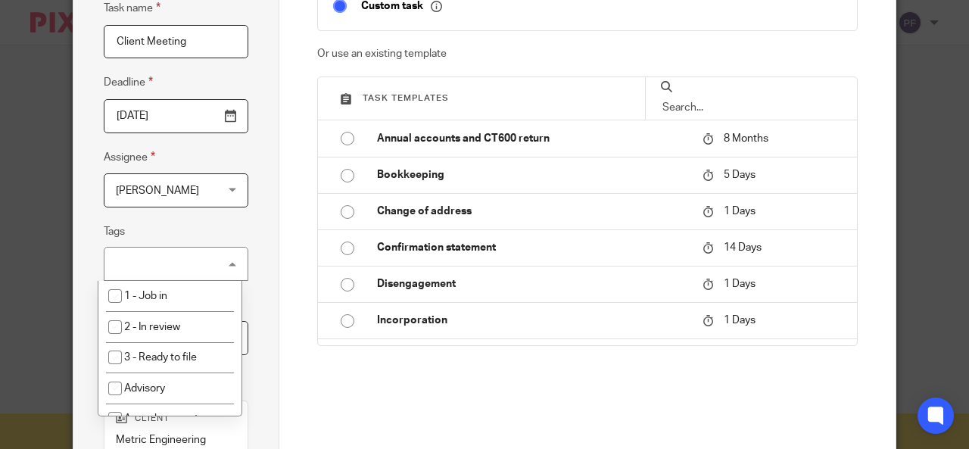
click at [171, 268] on div "No tags selected" at bounding box center [176, 264] width 145 height 34
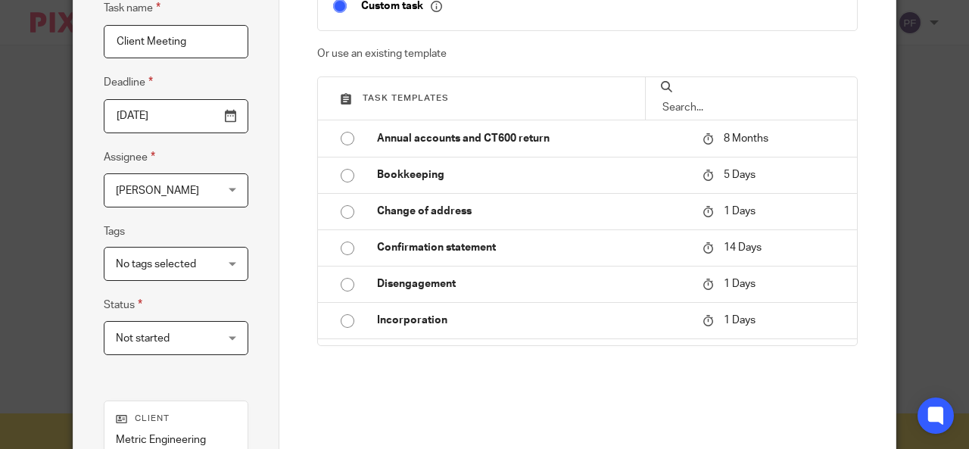
click at [183, 262] on span "No tags selected" at bounding box center [156, 264] width 80 height 11
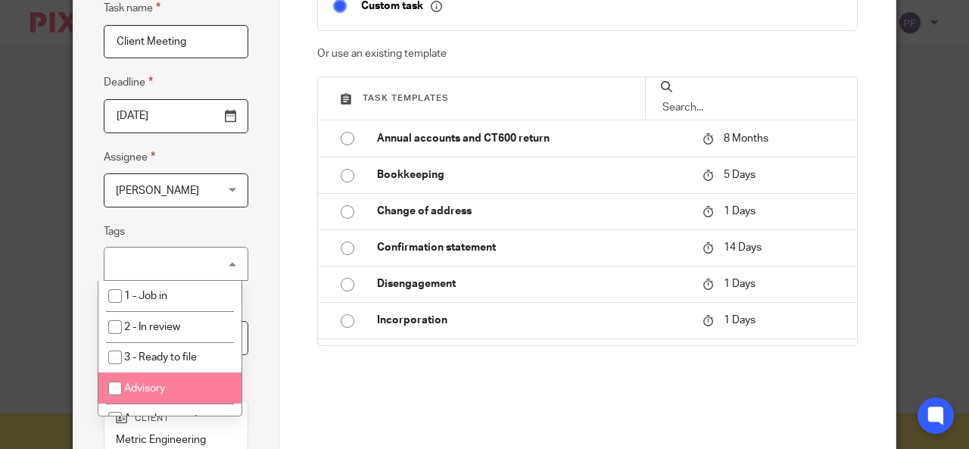
click at [162, 391] on span "Advisory" at bounding box center [144, 388] width 41 height 11
checkbox input "true"
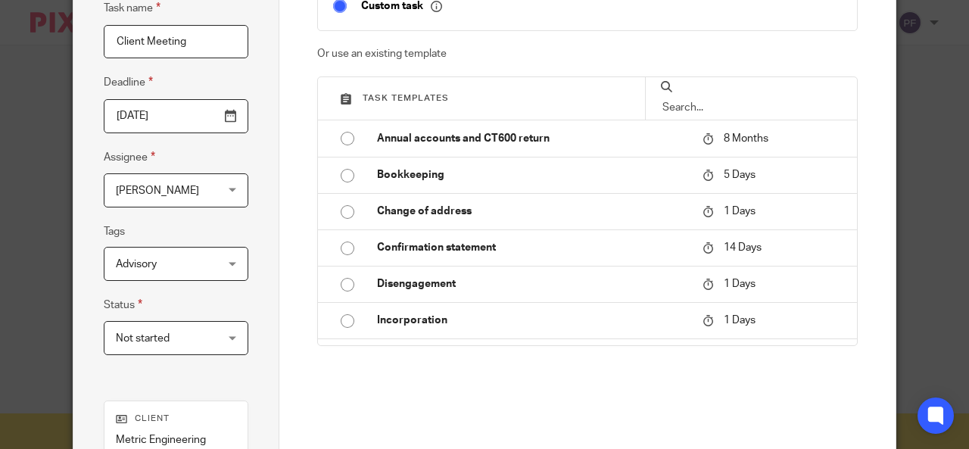
click at [184, 230] on fieldset "Tags Advisory 1 - Job in 2 - In review 3 - Ready to file Advisory Annual accoun…" at bounding box center [176, 251] width 145 height 58
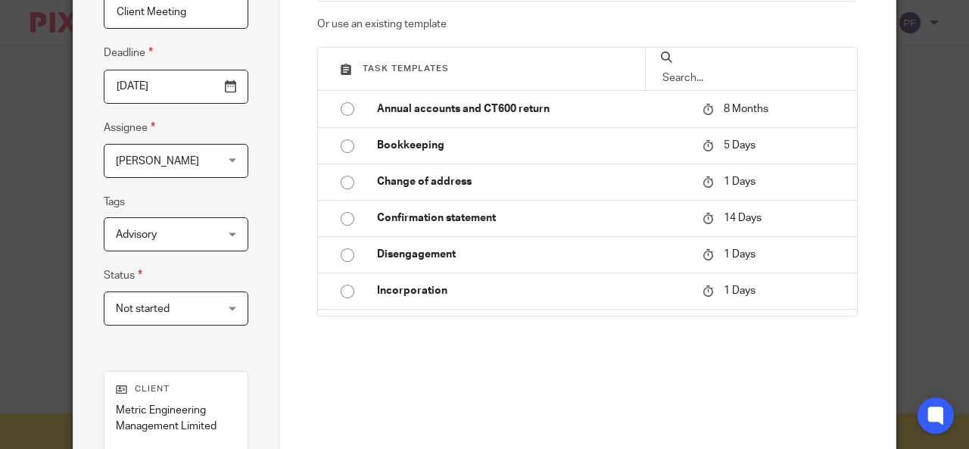
scroll to position [157, 0]
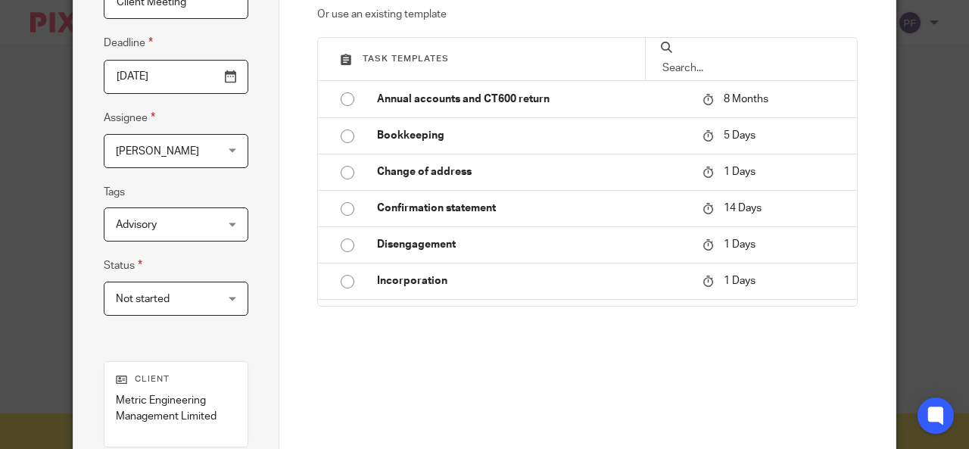
click at [163, 294] on span "Not started" at bounding box center [143, 299] width 54 height 11
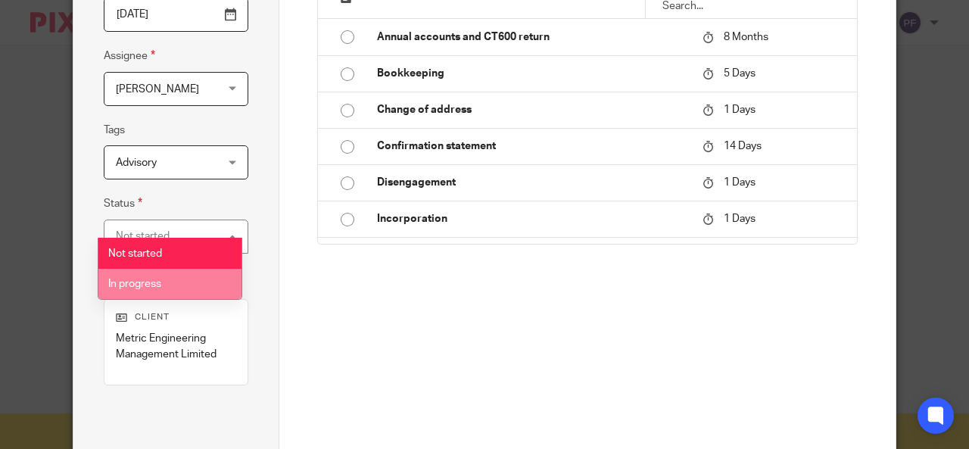
scroll to position [235, 0]
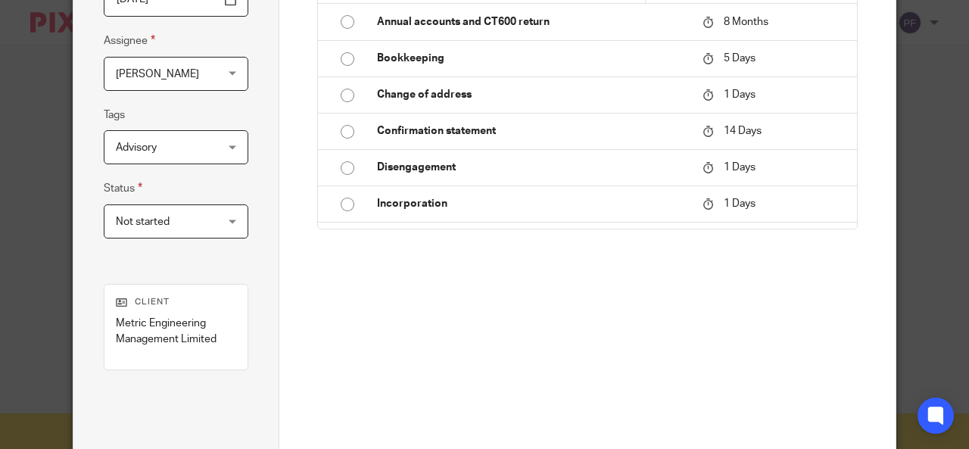
click at [261, 365] on div "Task details Task name Client Meeting Deadline 2025-08-19 Assignee Peter Frankl…" at bounding box center [176, 164] width 206 height 736
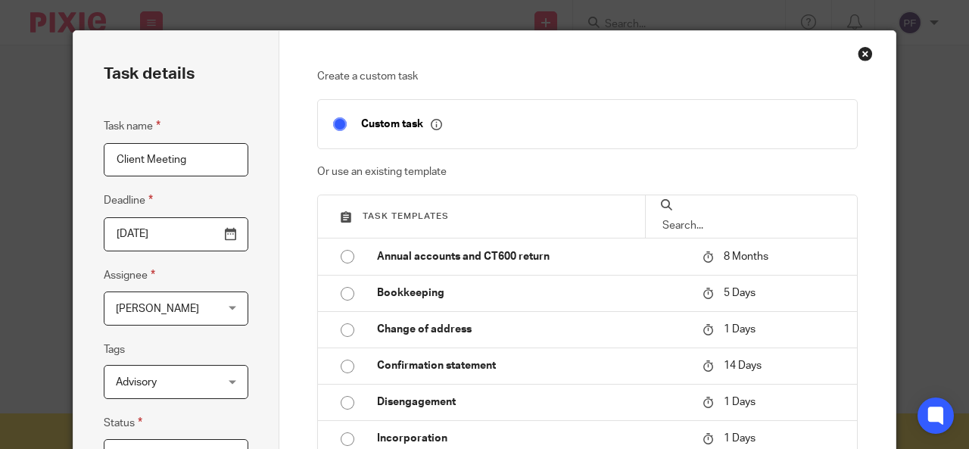
click at [208, 161] on input "Client Meeting" at bounding box center [176, 160] width 145 height 34
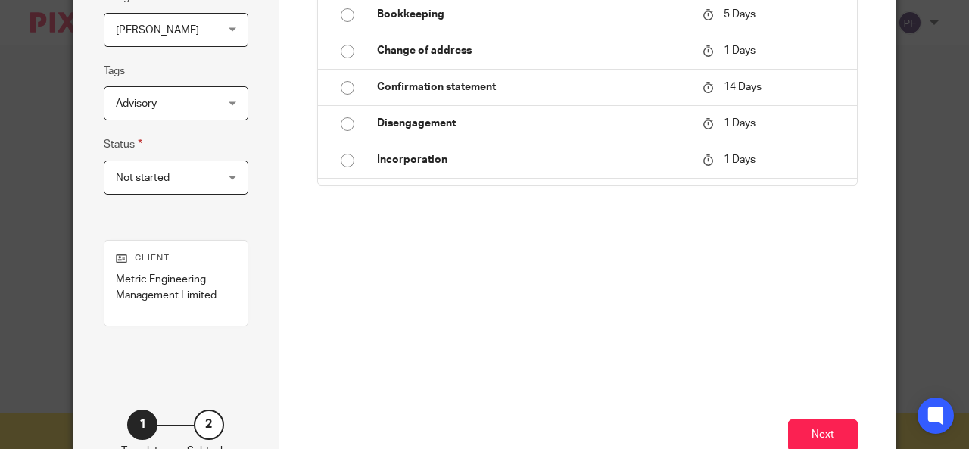
scroll to position [348, 0]
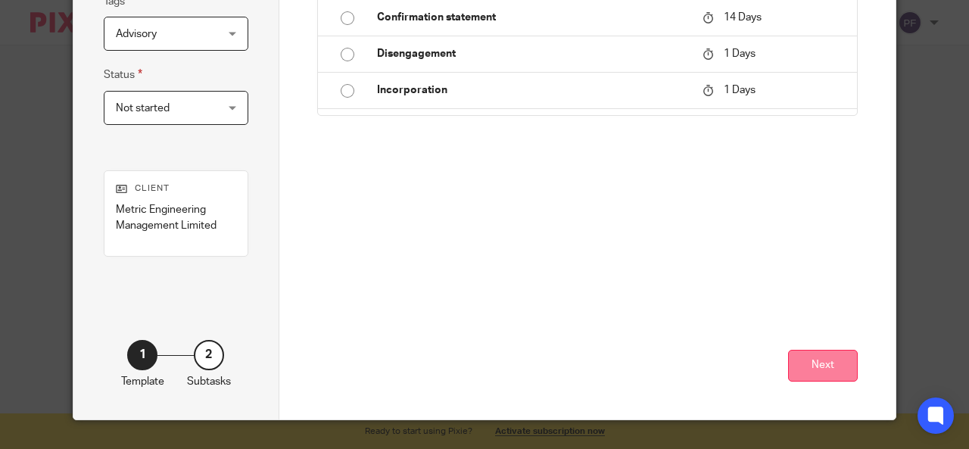
type input "Client Meeting 10 am"
click at [810, 350] on button "Next" at bounding box center [823, 366] width 70 height 33
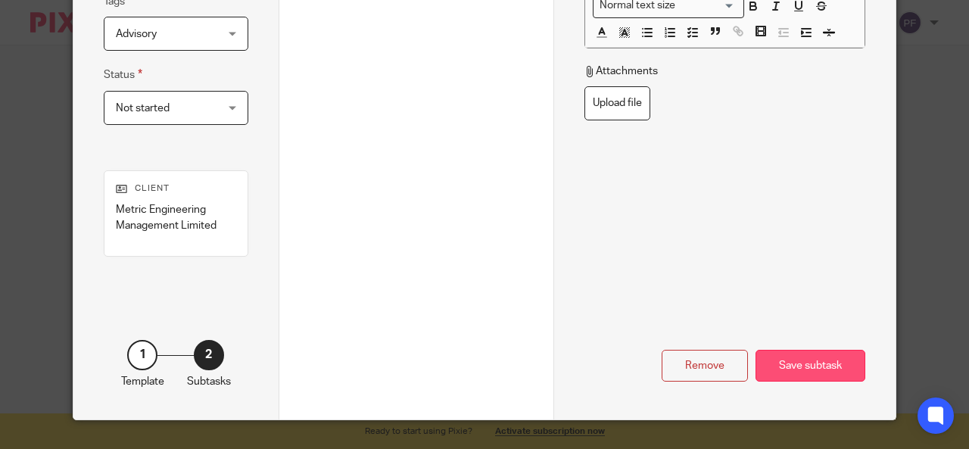
click at [799, 362] on div "Save subtask" at bounding box center [810, 366] width 110 height 33
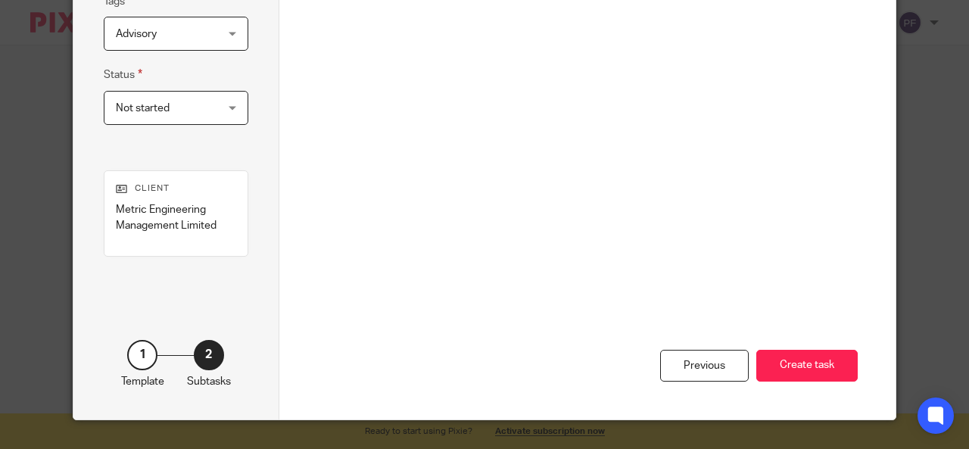
scroll to position [0, 0]
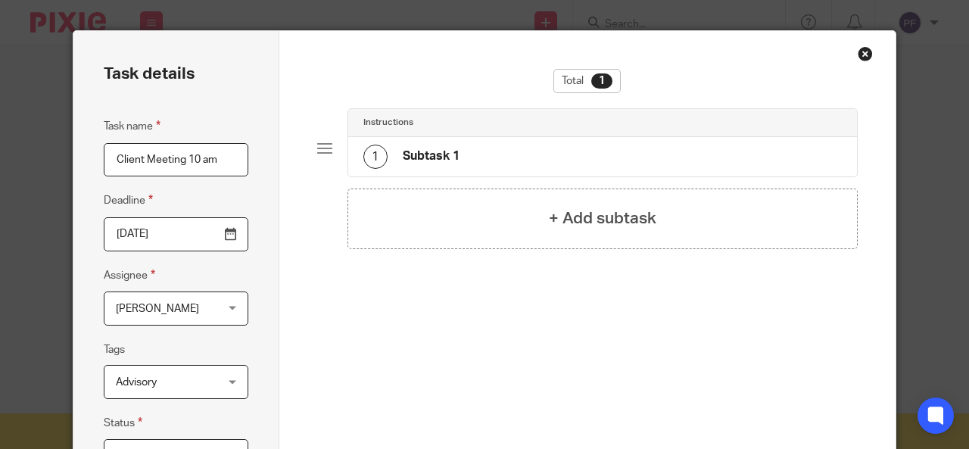
click at [866, 51] on div "Close this dialog window" at bounding box center [864, 53] width 15 height 15
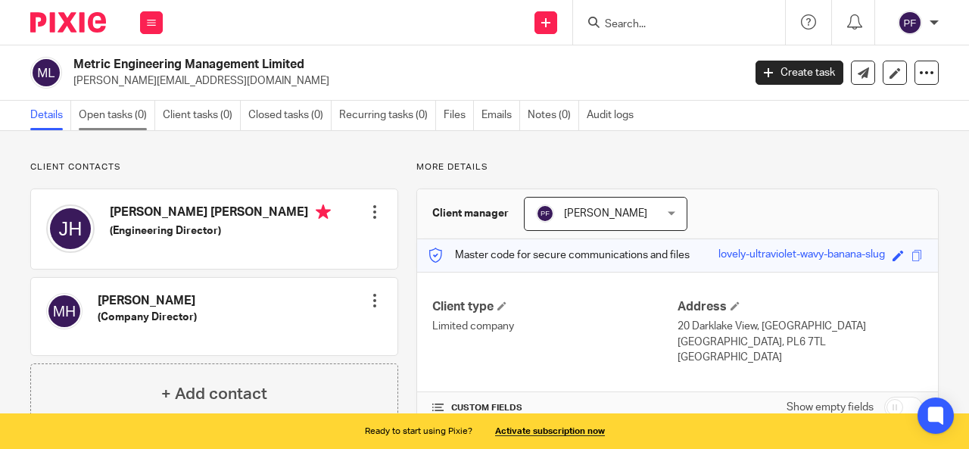
click at [103, 113] on link "Open tasks (0)" at bounding box center [117, 116] width 76 height 30
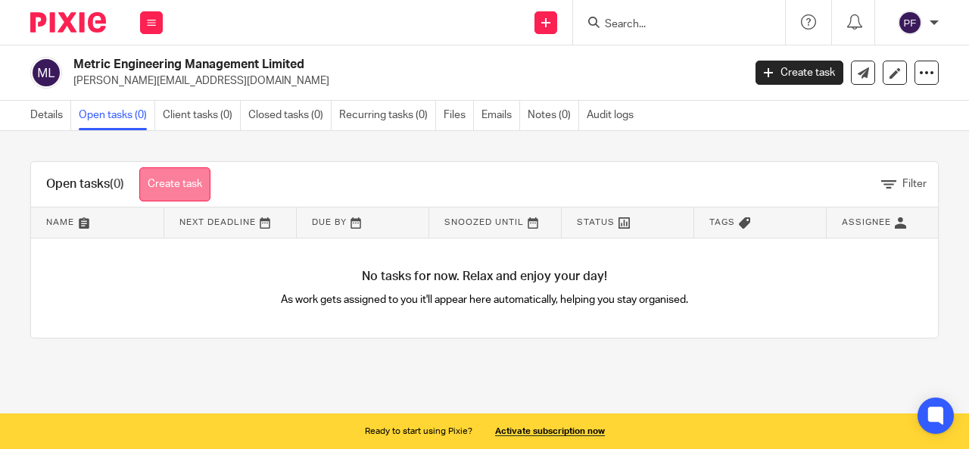
click at [185, 191] on link "Create task" at bounding box center [174, 184] width 71 height 34
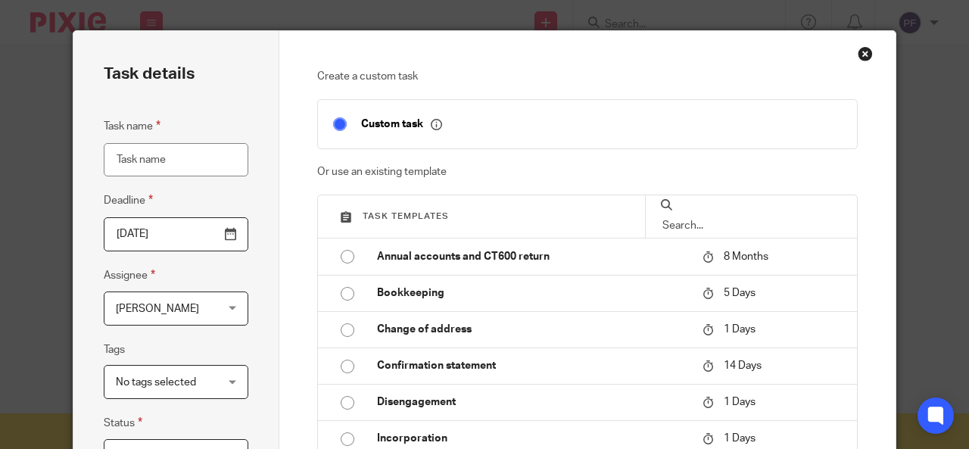
scroll to position [30, 0]
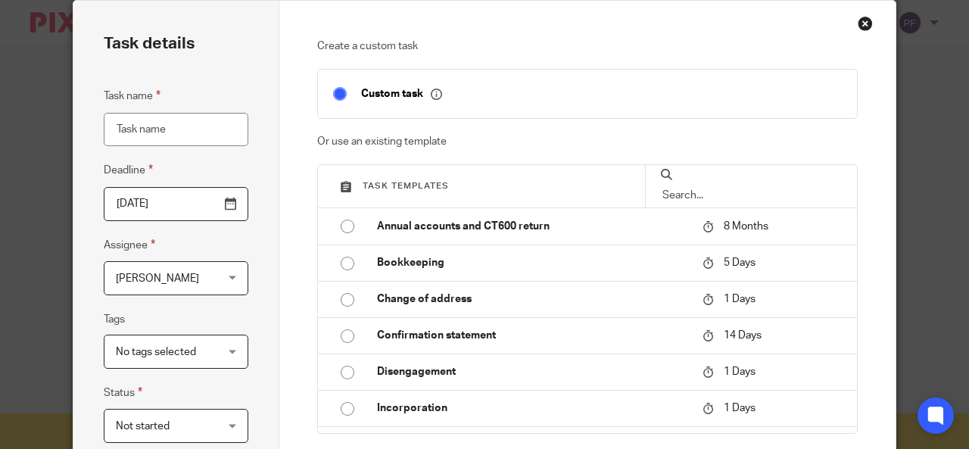
click at [166, 129] on input "Task name" at bounding box center [176, 130] width 145 height 34
type input "Meeting"
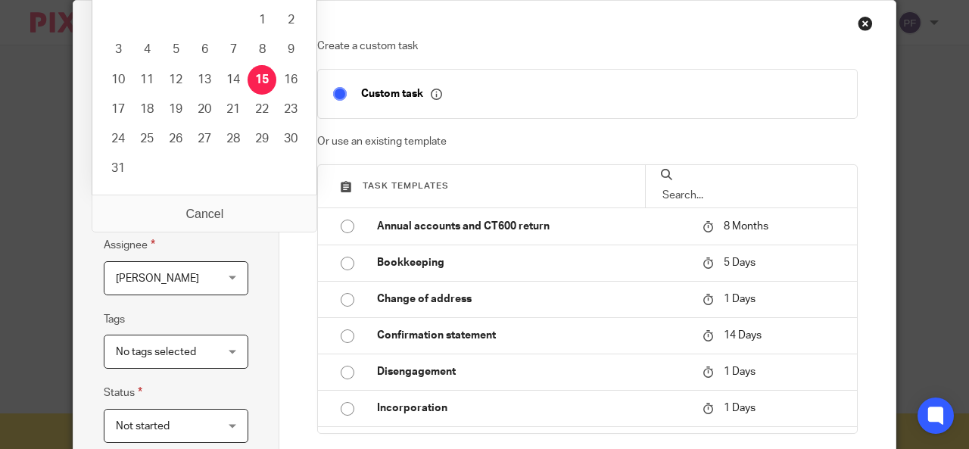
click at [151, 202] on input "2025-08-15" at bounding box center [176, 204] width 145 height 34
type input "2025-08-19"
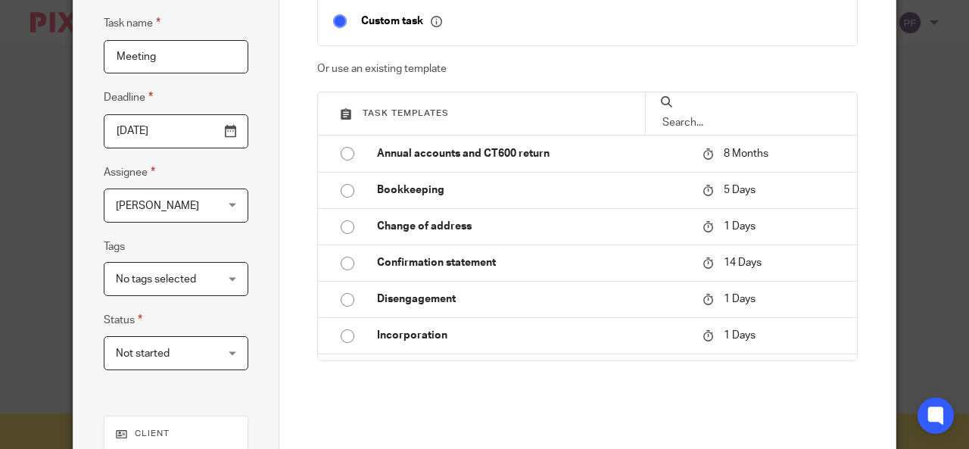
scroll to position [115, 0]
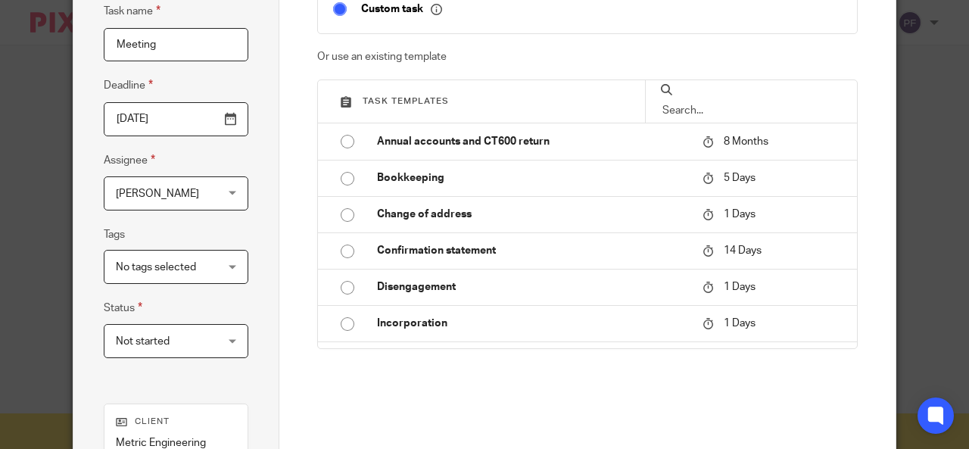
click at [216, 264] on div "No tags selected" at bounding box center [176, 267] width 145 height 34
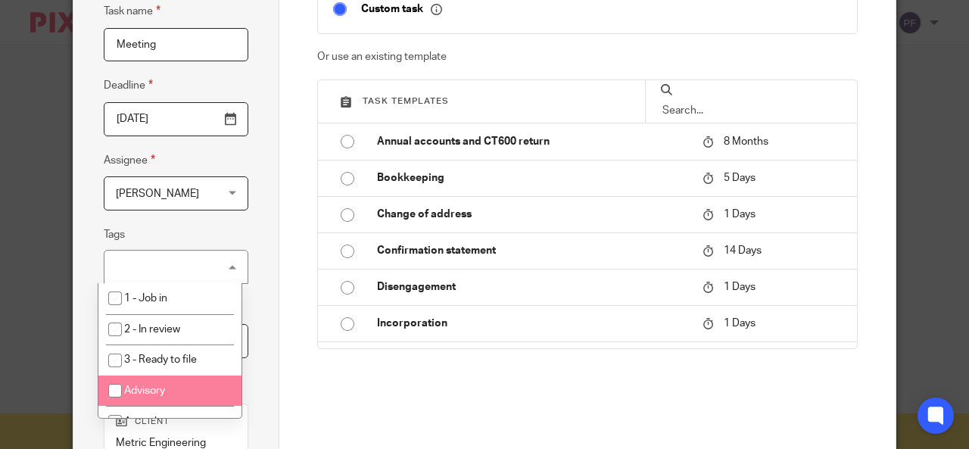
click at [156, 394] on span "Advisory" at bounding box center [144, 390] width 41 height 11
checkbox input "true"
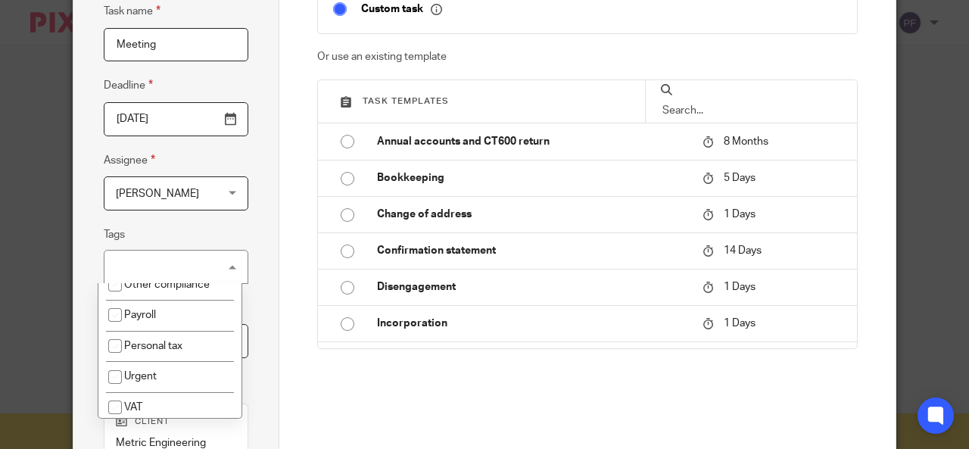
scroll to position [234, 0]
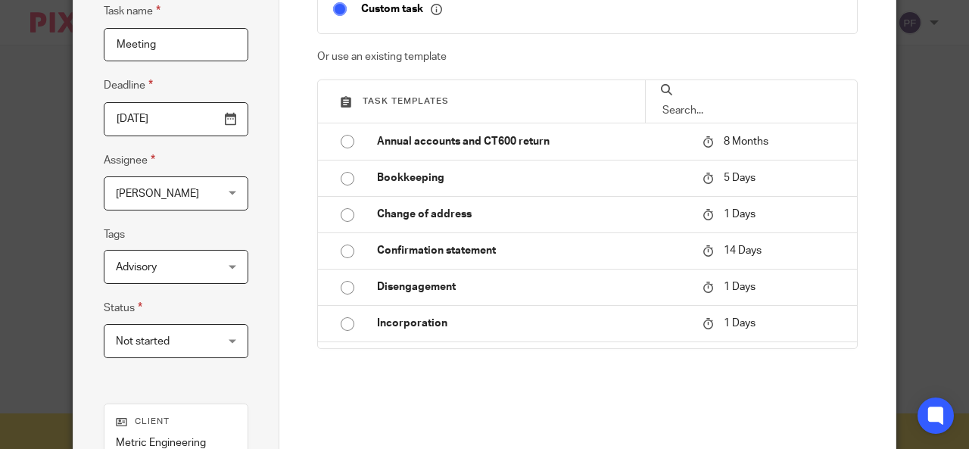
click at [331, 387] on div "Create a custom task Custom task Or use an existing template Task templates Ann…" at bounding box center [587, 213] width 541 height 519
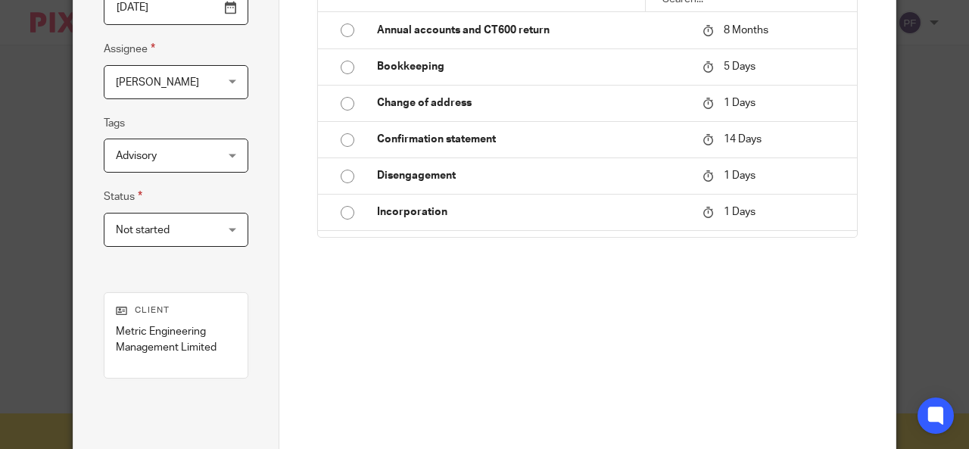
scroll to position [348, 0]
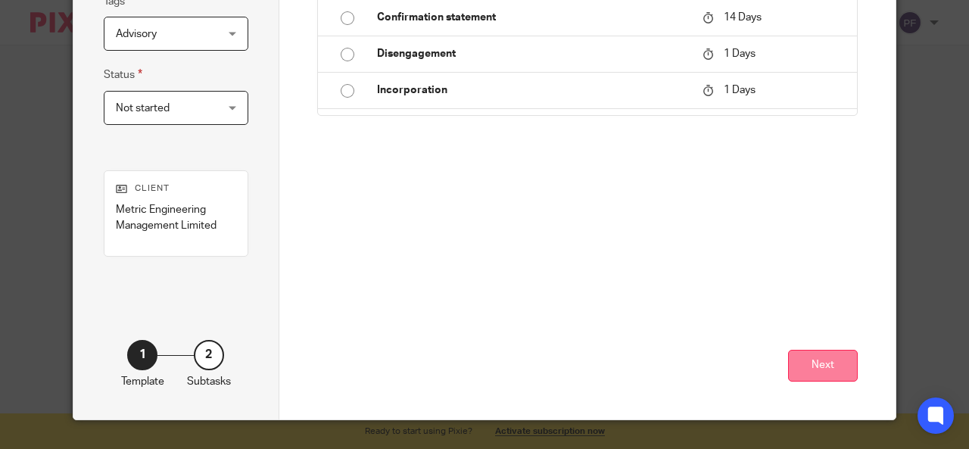
click at [819, 373] on button "Next" at bounding box center [823, 366] width 70 height 33
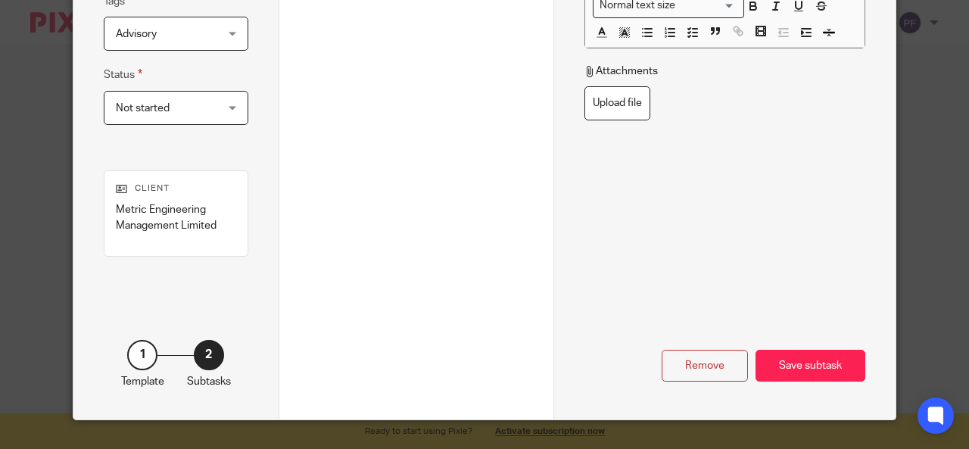
click at [819, 373] on div "Save subtask" at bounding box center [810, 366] width 110 height 33
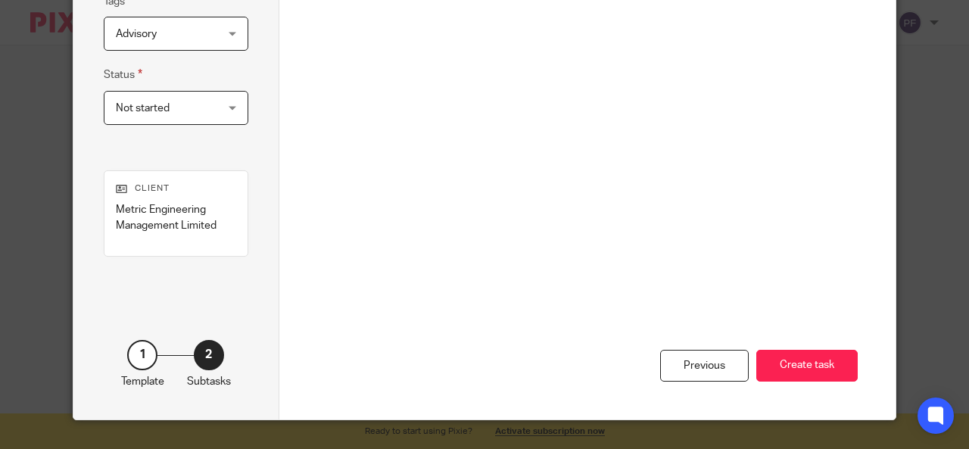
scroll to position [0, 0]
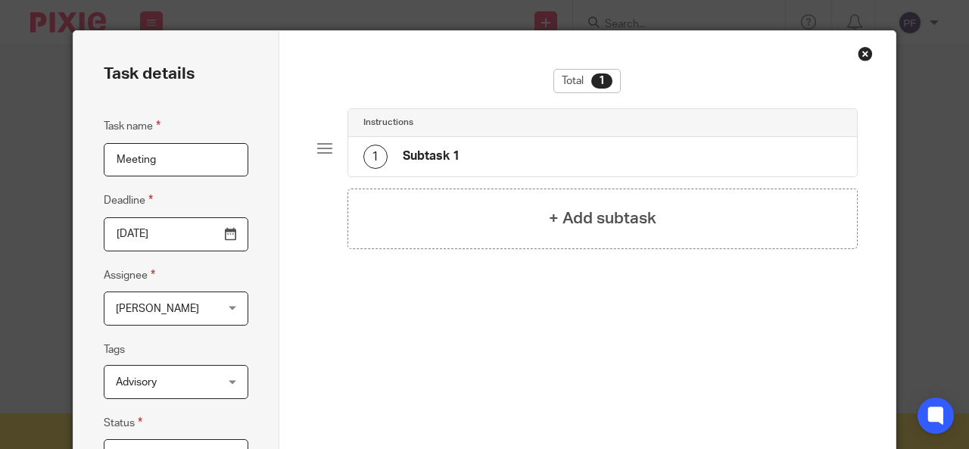
click at [861, 55] on div "Close this dialog window" at bounding box center [864, 53] width 15 height 15
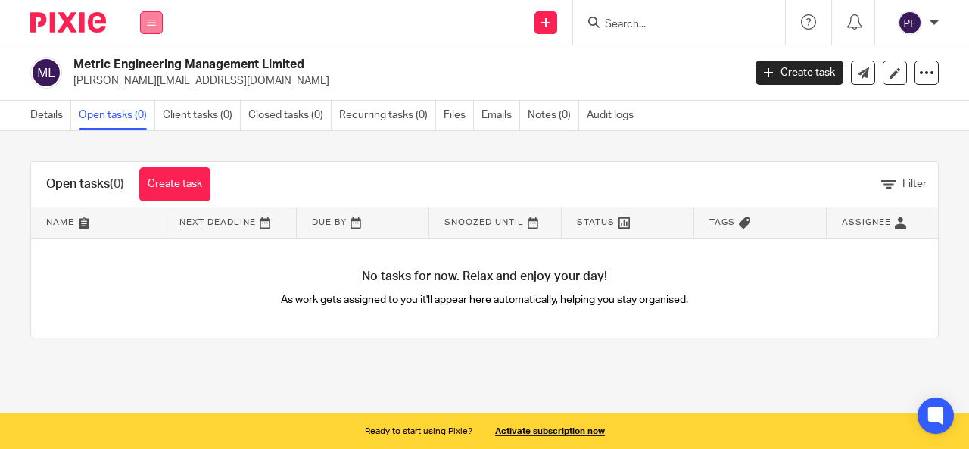
click at [160, 29] on button at bounding box center [151, 22] width 23 height 23
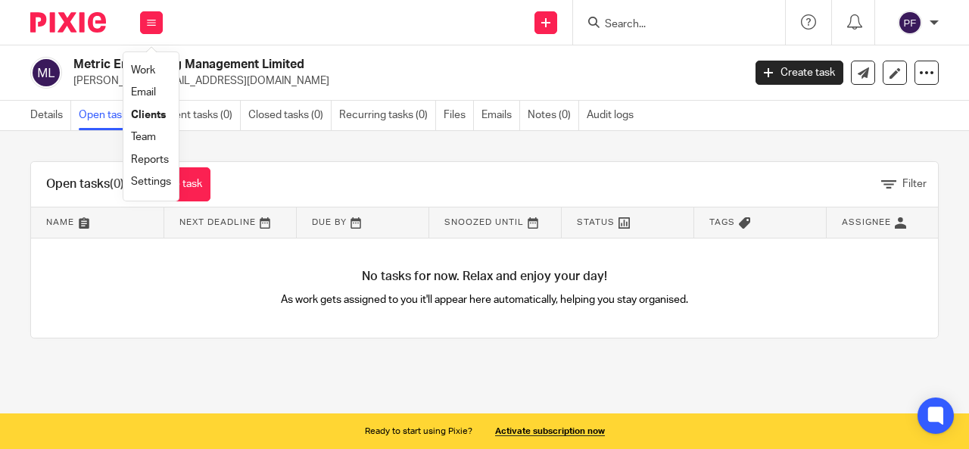
click at [146, 116] on link "Clients" at bounding box center [148, 115] width 35 height 11
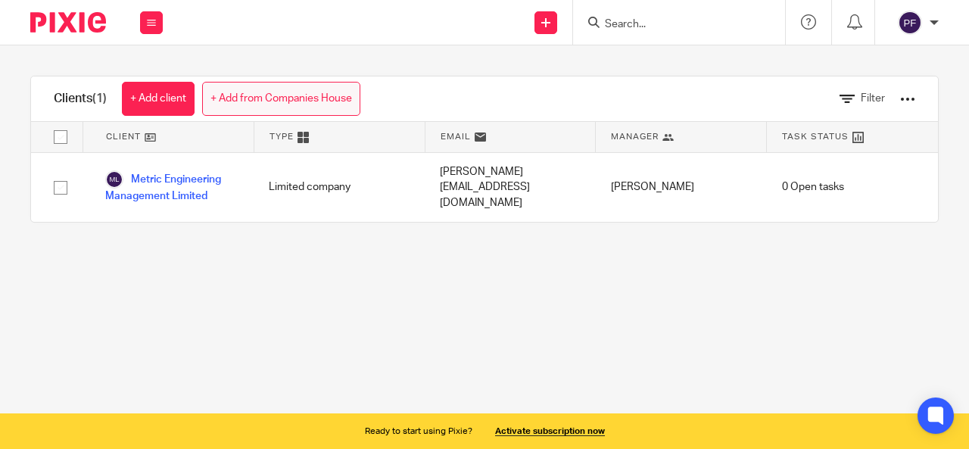
click at [269, 97] on link "+ Add from Companies House" at bounding box center [281, 99] width 158 height 34
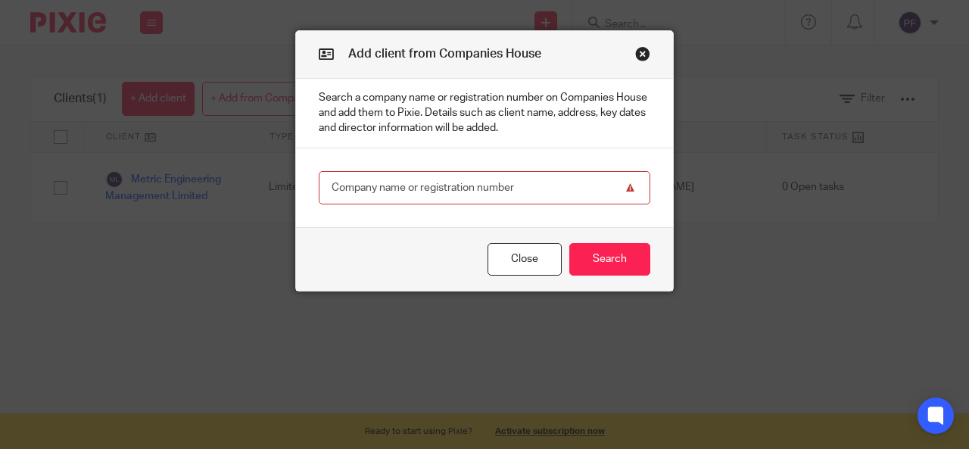
click at [646, 46] on div "Add client from Companies House" at bounding box center [484, 55] width 377 height 48
click at [639, 54] on button "Close modal" at bounding box center [642, 53] width 15 height 15
